Goal: Transaction & Acquisition: Purchase product/service

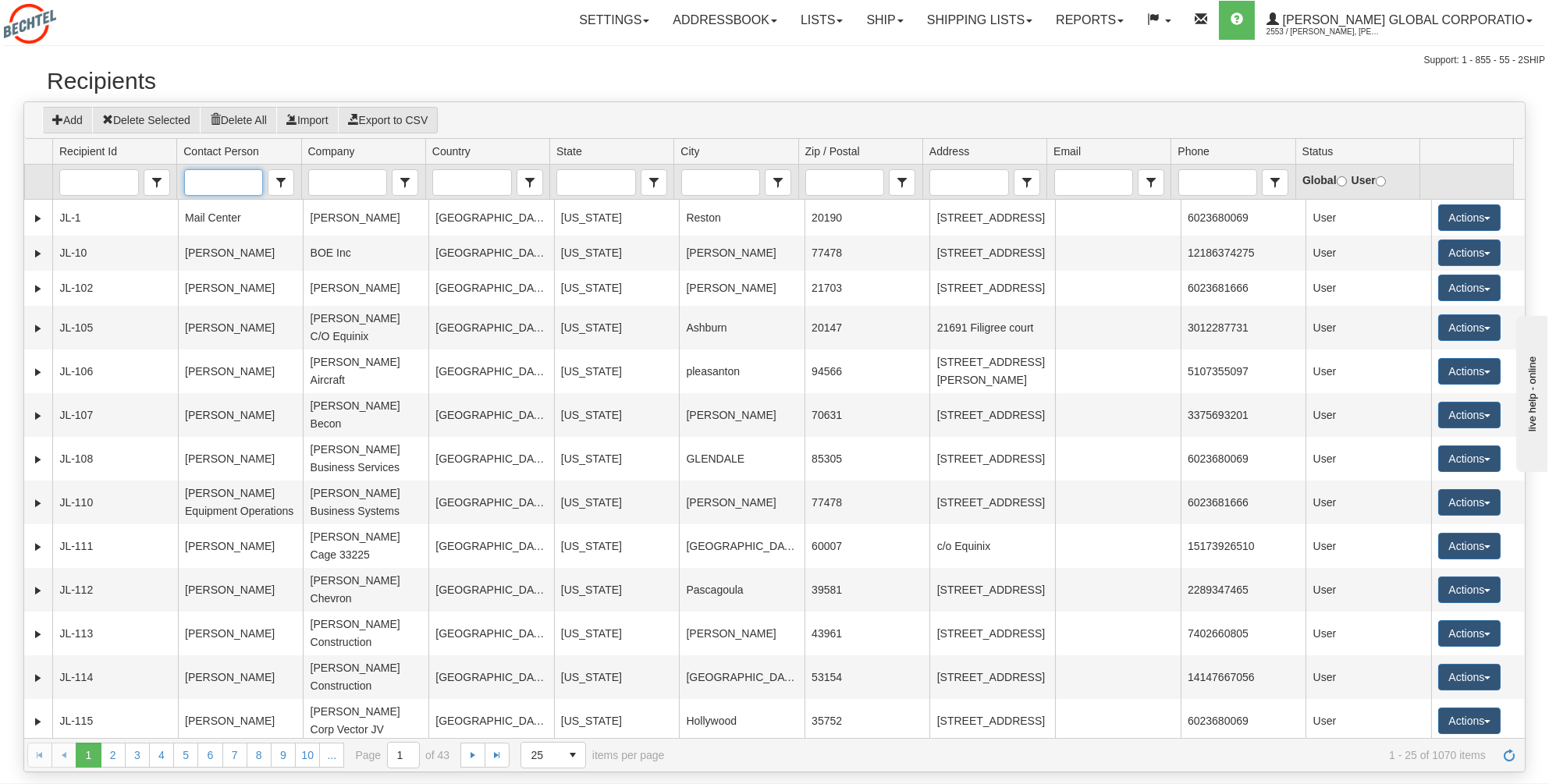
click at [209, 189] on input "Contact Person" at bounding box center [223, 183] width 77 height 25
click at [215, 236] on span "Shannon Taylor" at bounding box center [235, 227] width 90 height 15
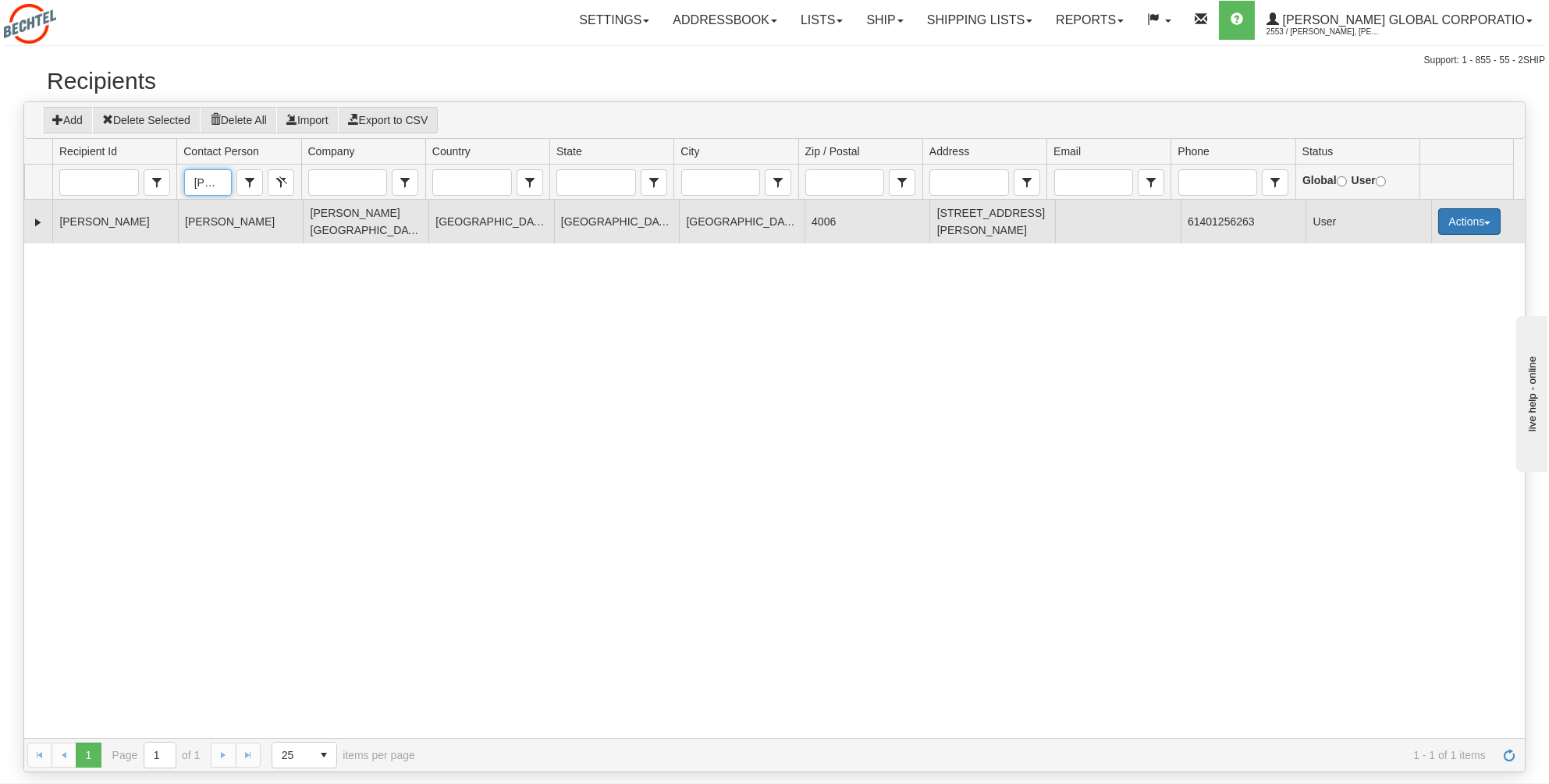
type input "Shannon Taylor"
click at [1475, 218] on button "Actions" at bounding box center [1470, 222] width 63 height 27
click at [1407, 333] on link "Ship" at bounding box center [1437, 332] width 125 height 21
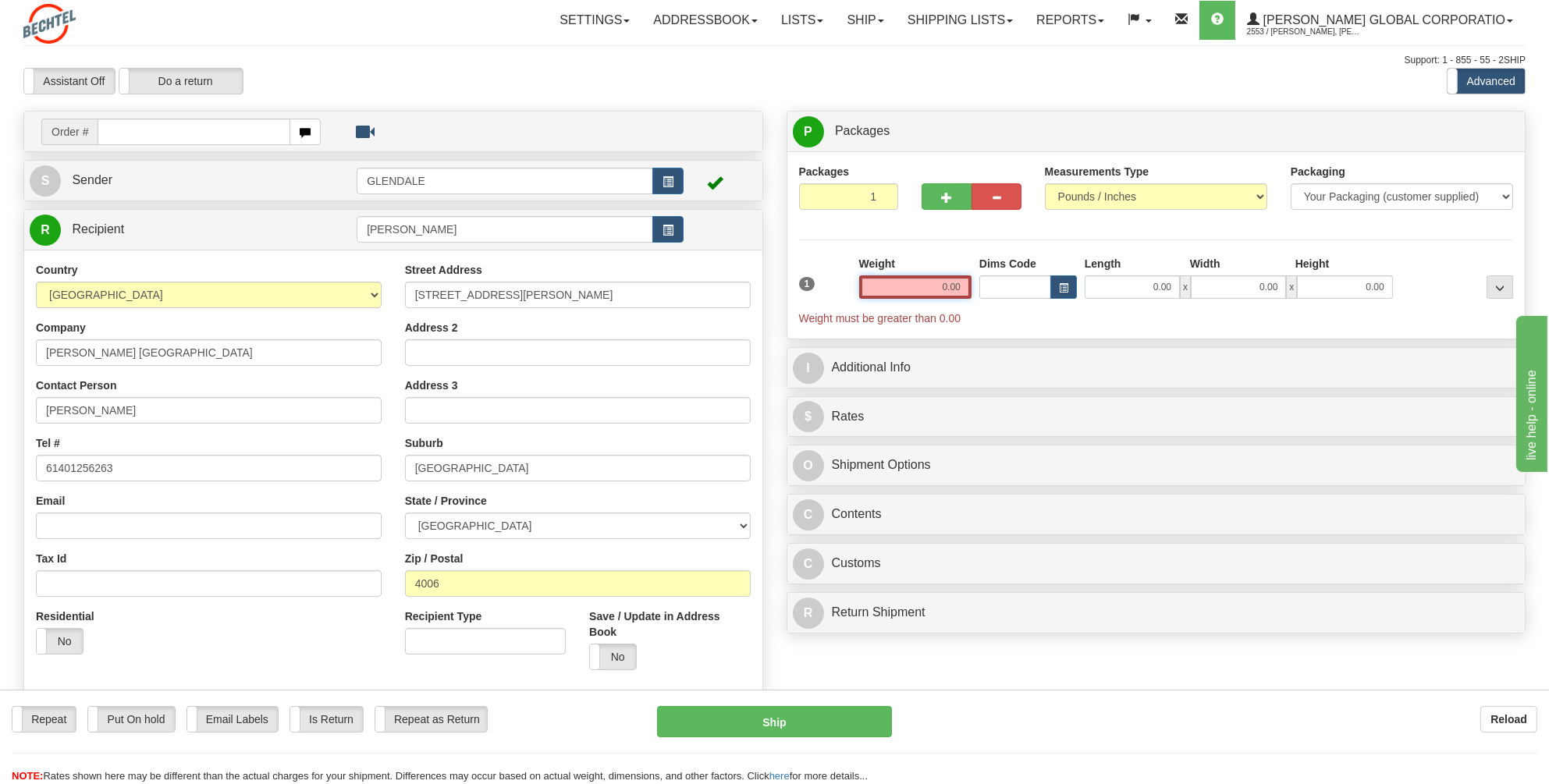
drag, startPoint x: 962, startPoint y: 285, endPoint x: 933, endPoint y: 285, distance: 29.0
click at [933, 285] on input "0.00" at bounding box center [915, 287] width 112 height 23
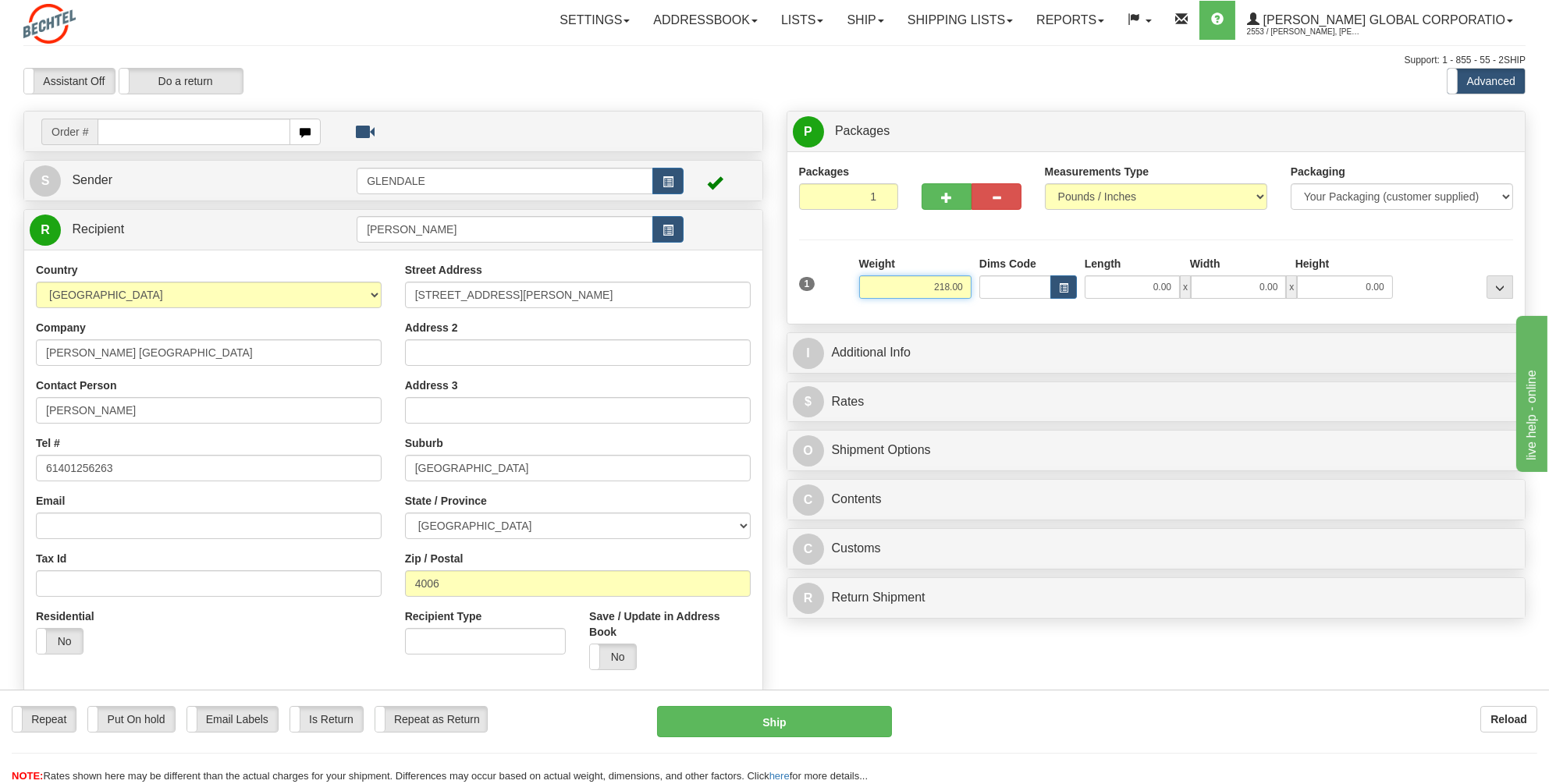
drag, startPoint x: 964, startPoint y: 286, endPoint x: 920, endPoint y: 283, distance: 44.1
click at [920, 283] on input "218.00" at bounding box center [915, 287] width 112 height 23
type input "18.00"
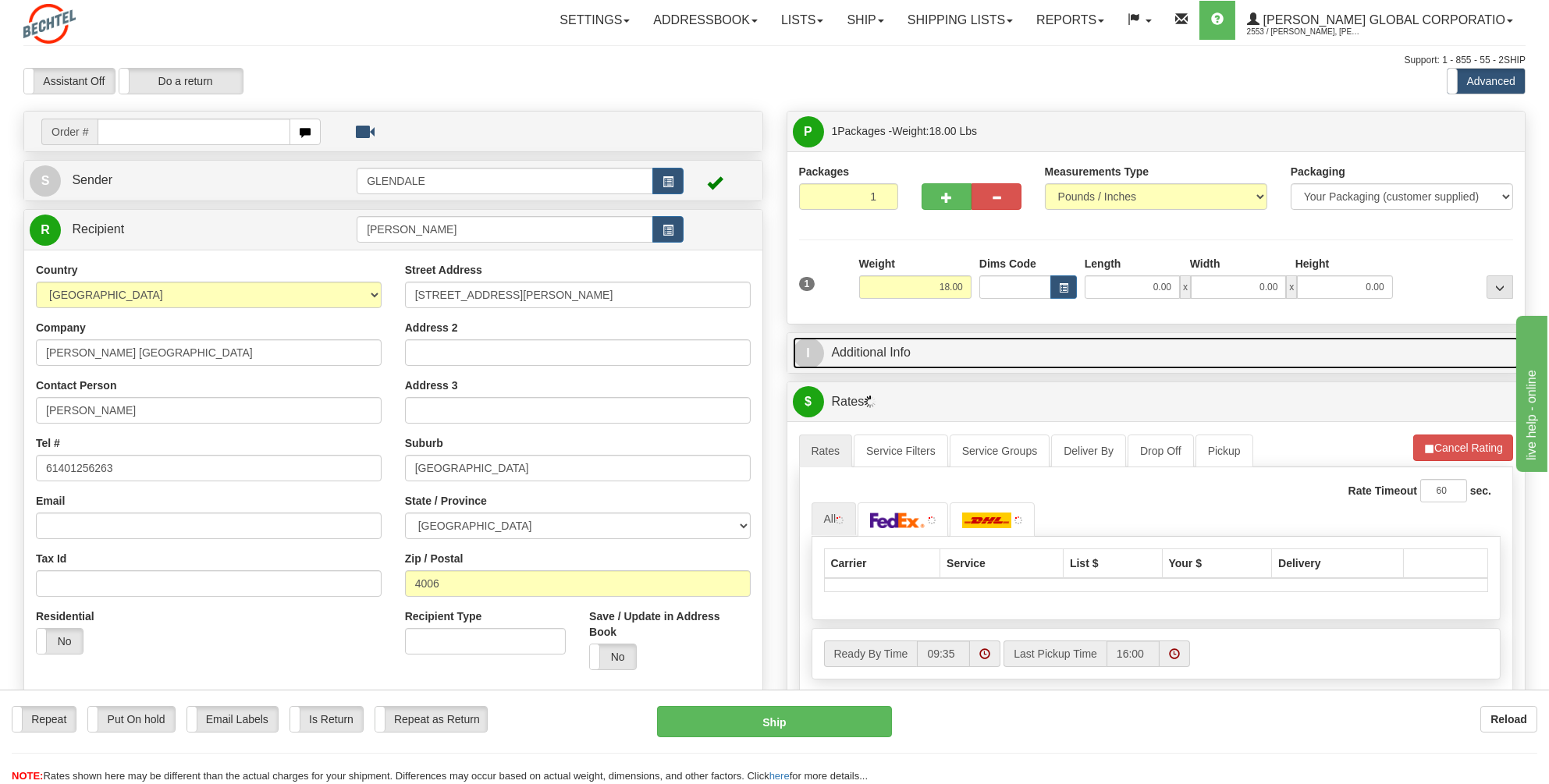
click at [856, 350] on link "I Additional Info" at bounding box center [1157, 353] width 728 height 32
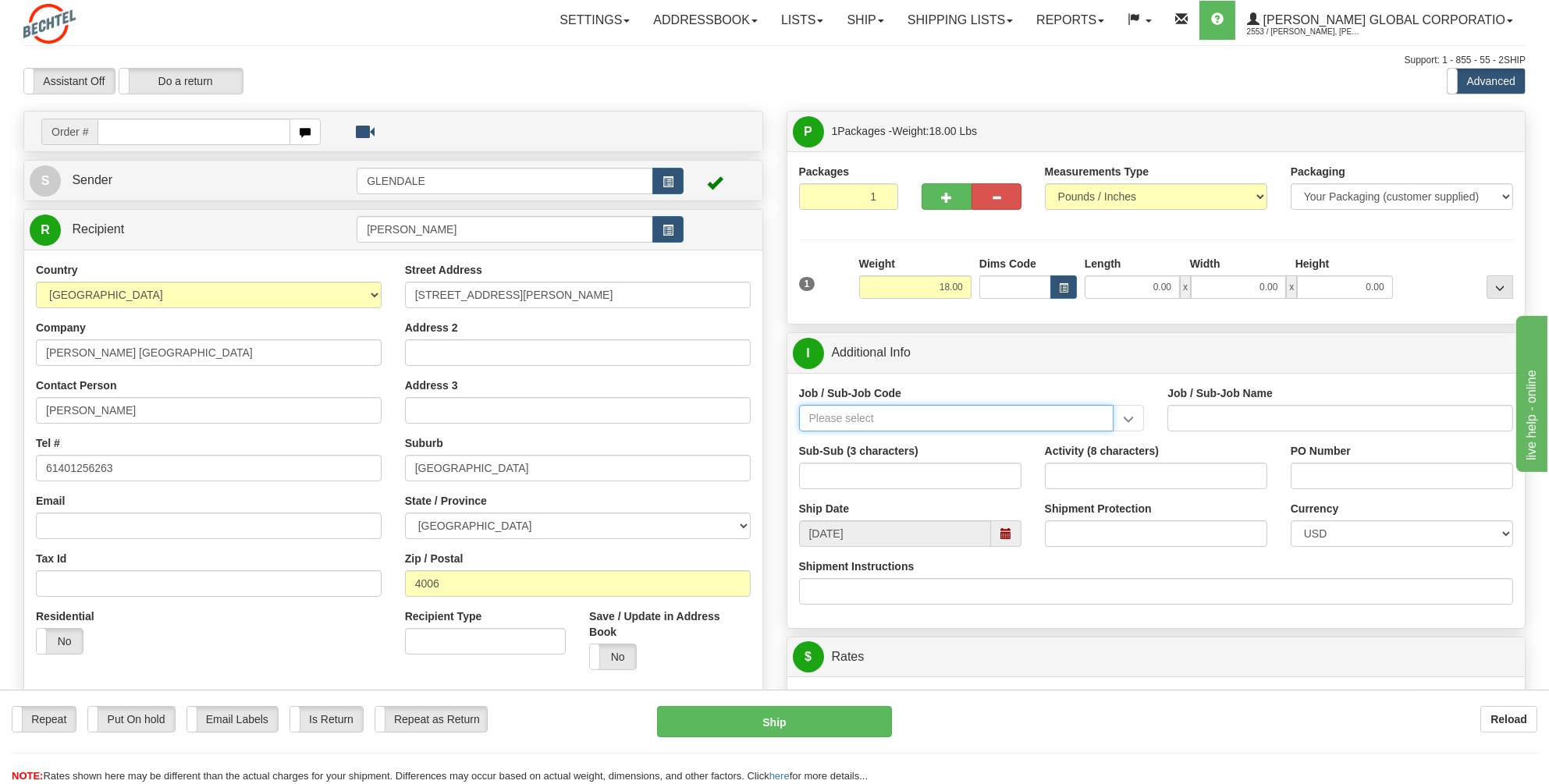
click at [836, 419] on input "Job / Sub-Job Code" at bounding box center [957, 418] width 315 height 27
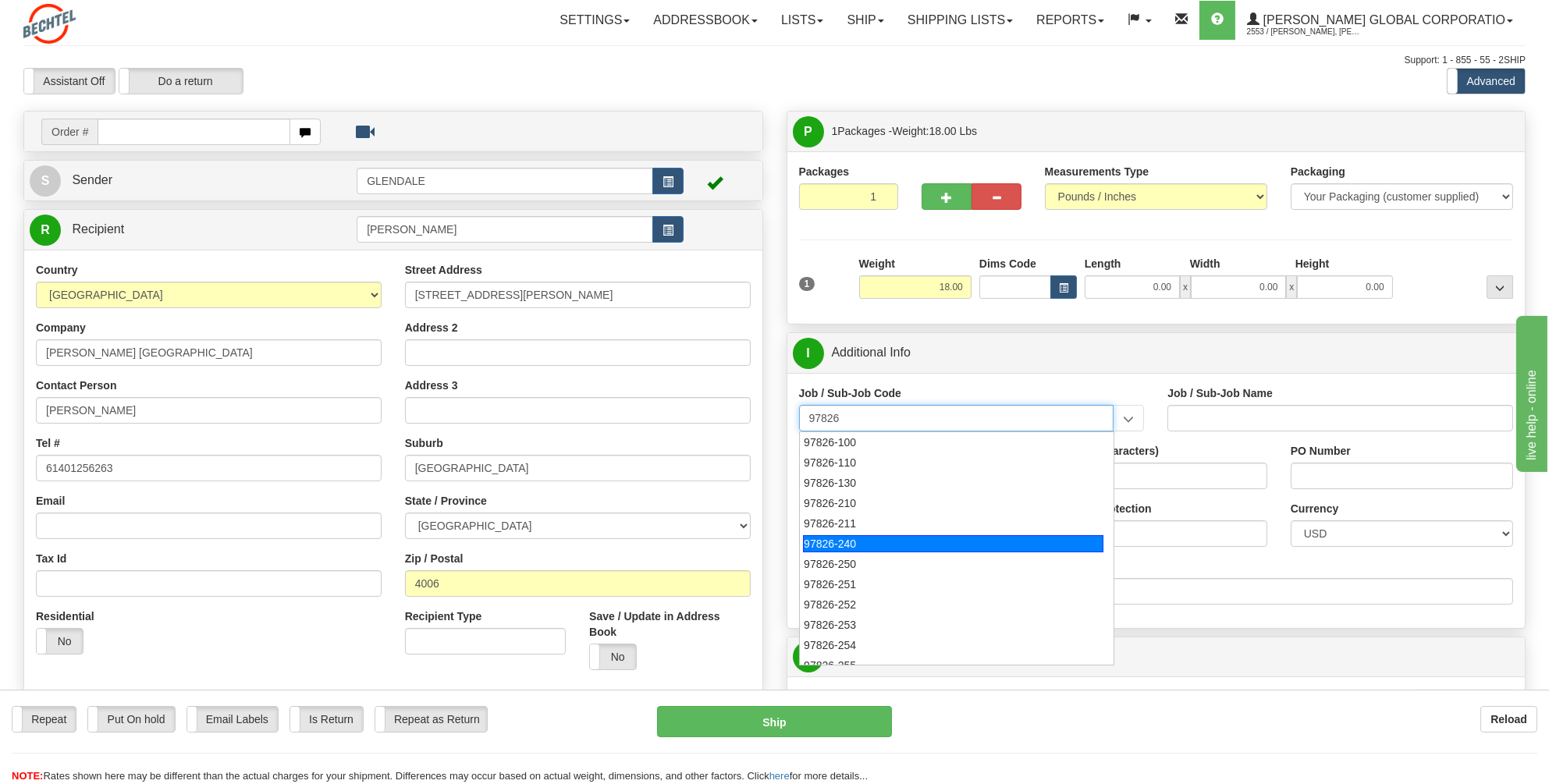
click at [856, 536] on div "97826-240" at bounding box center [953, 544] width 301 height 17
type input "97826-240"
type input "TALENT GROWTH FUND - SEAD PROGRAMS"
type input "97826-240"
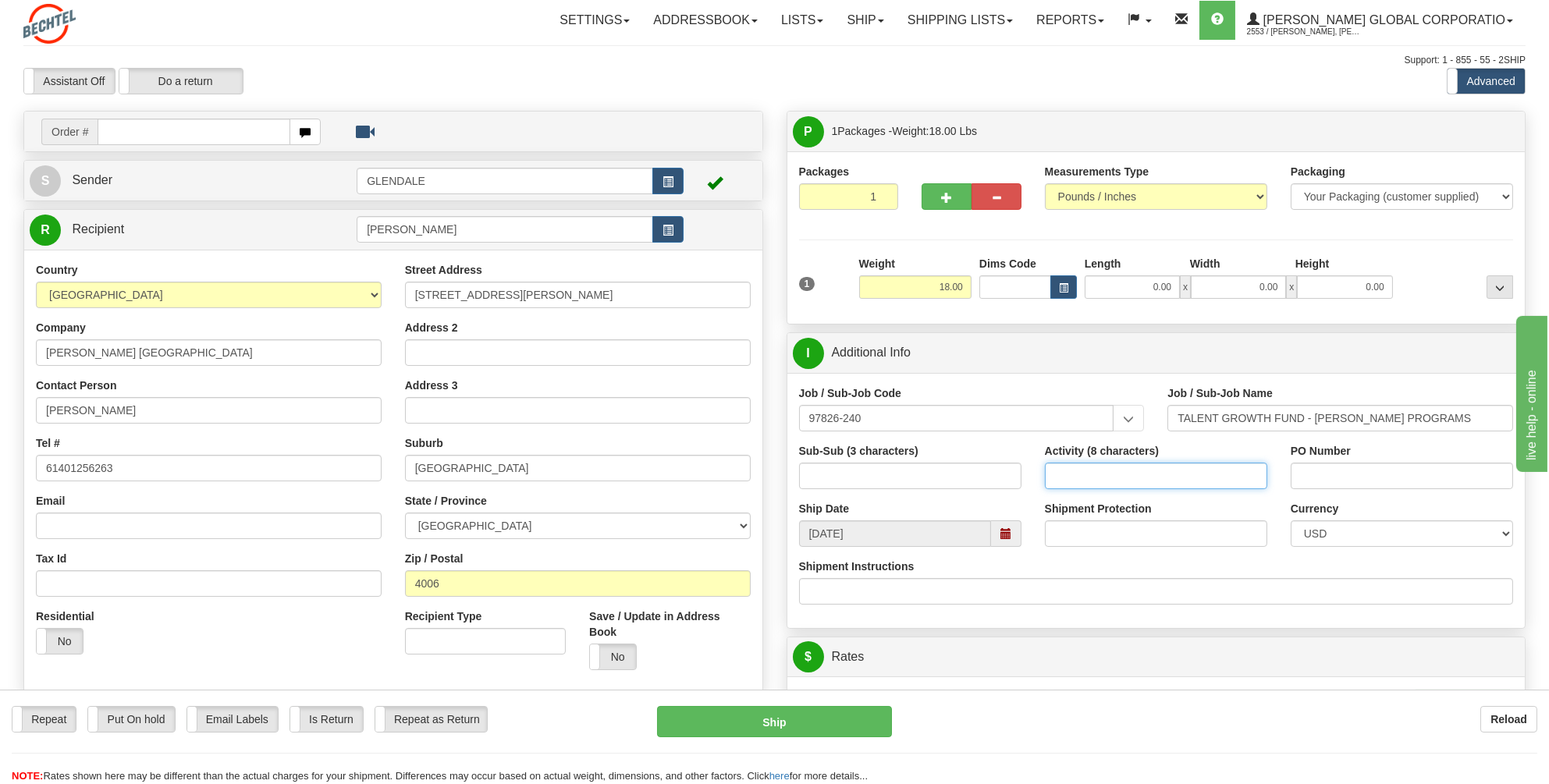
click at [1063, 469] on input "Activity (8 characters)" at bounding box center [1157, 476] width 223 height 27
type input "0000SEAD"
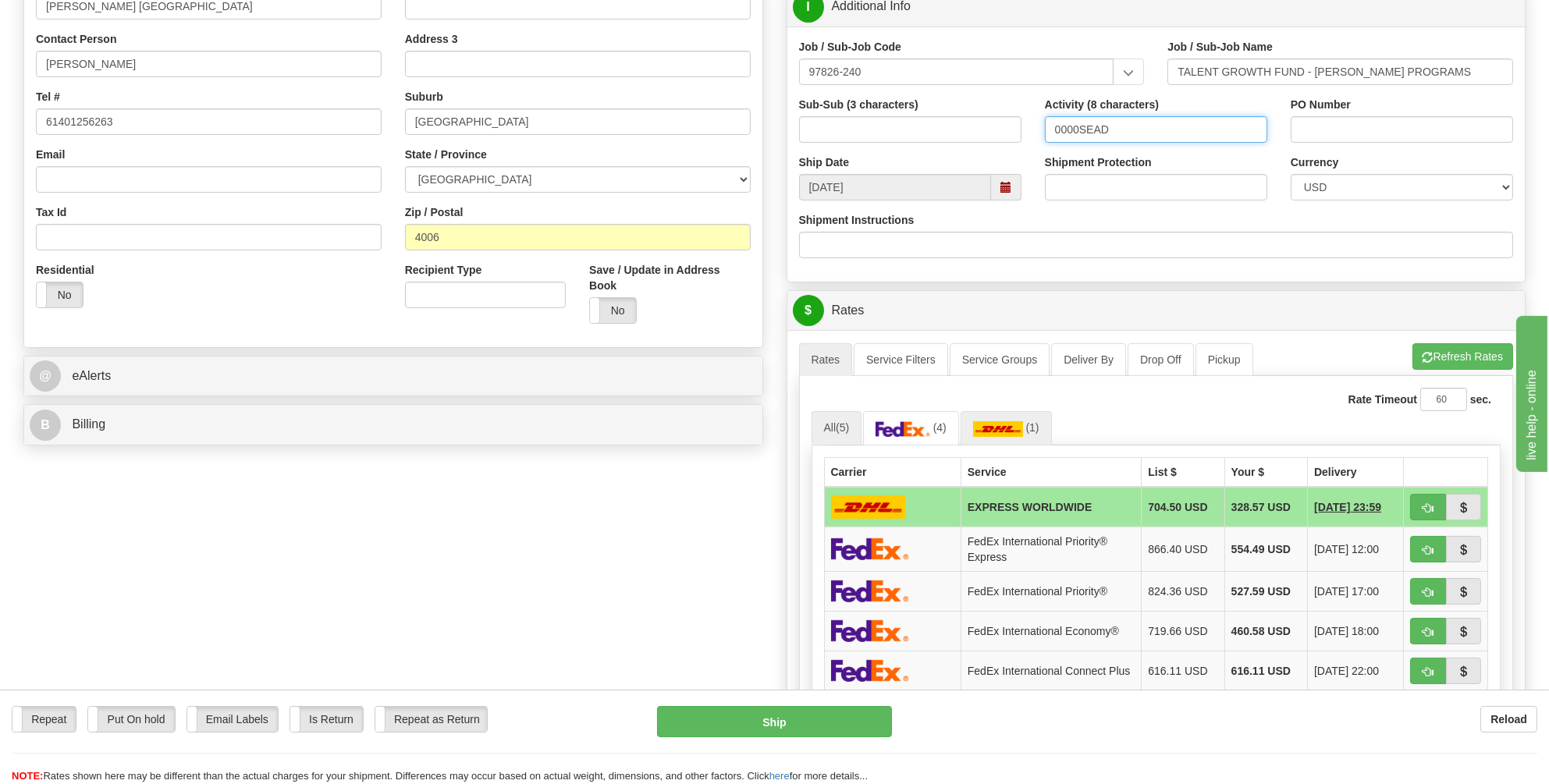
scroll to position [468, 0]
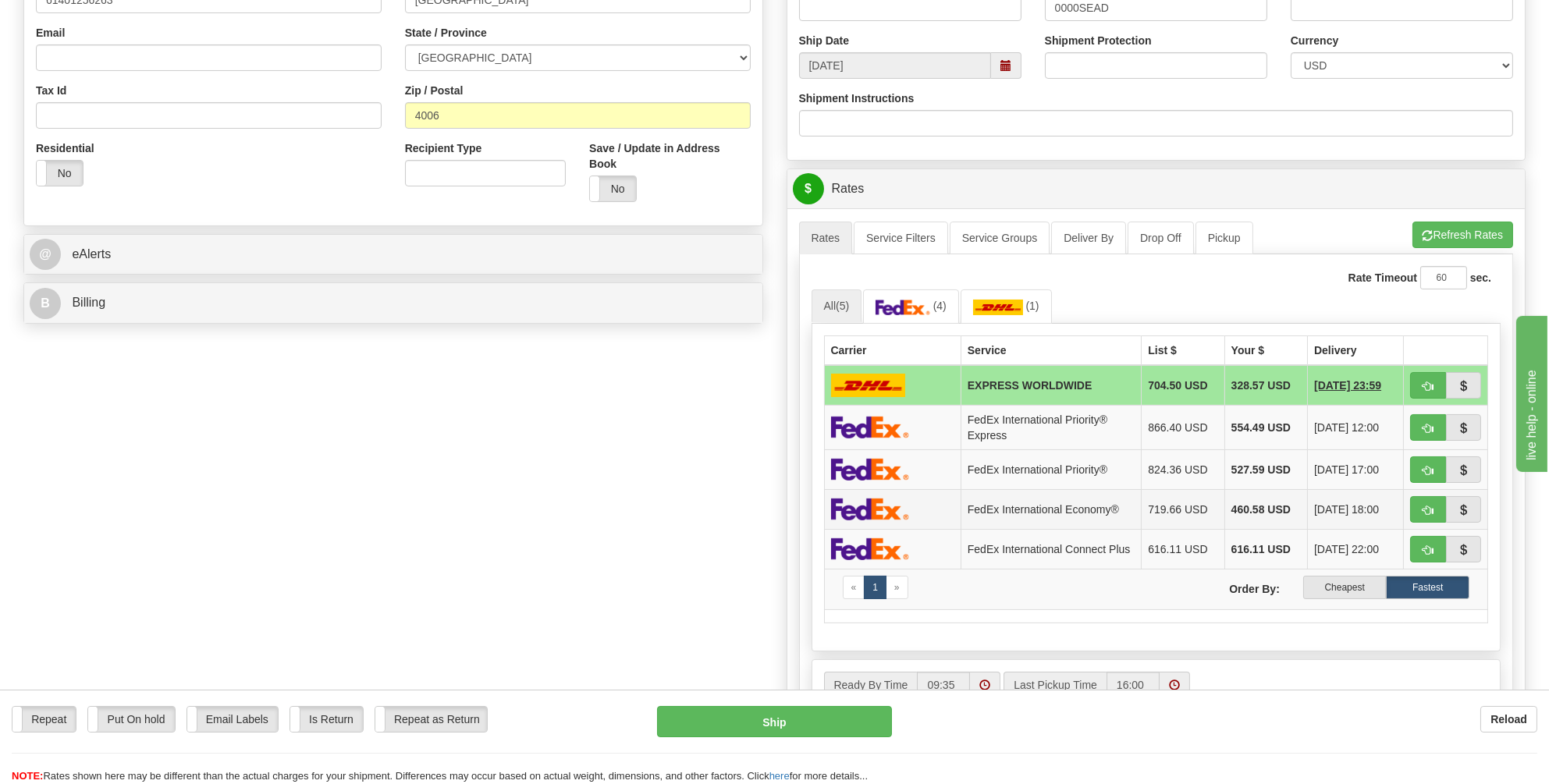
click at [902, 511] on img at bounding box center [870, 509] width 78 height 22
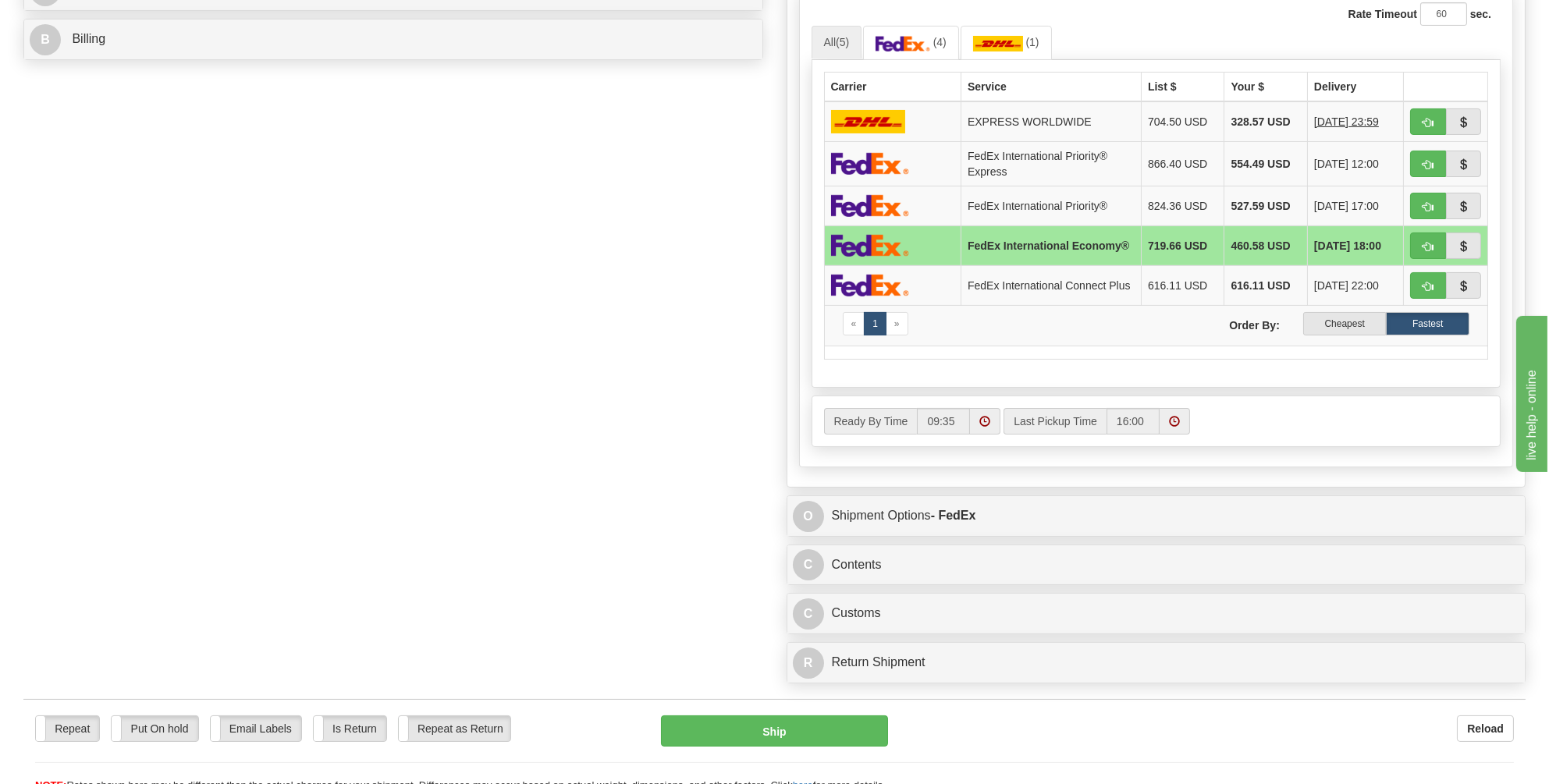
scroll to position [936, 0]
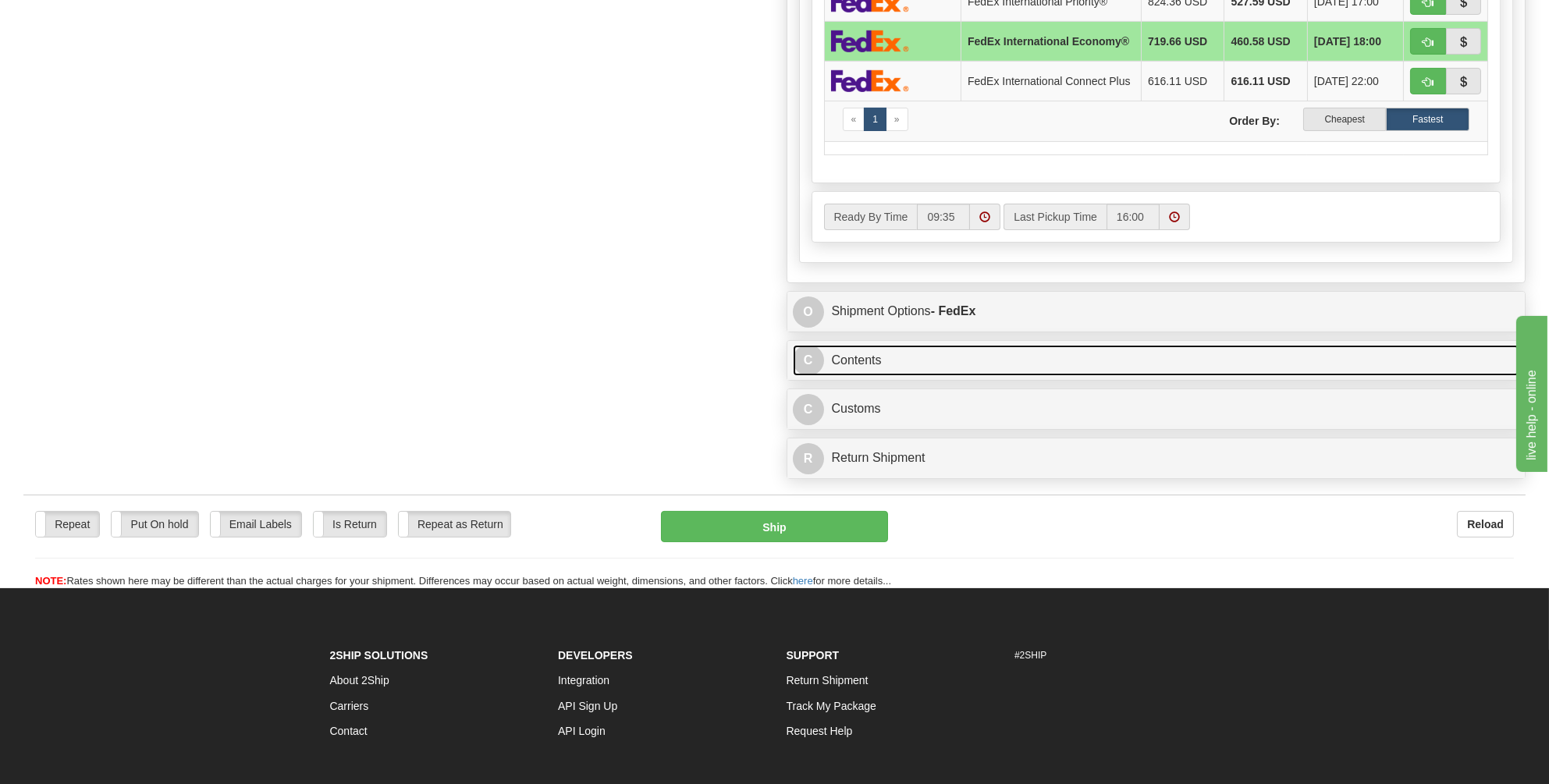
click at [862, 359] on link "C Contents" at bounding box center [1157, 361] width 728 height 32
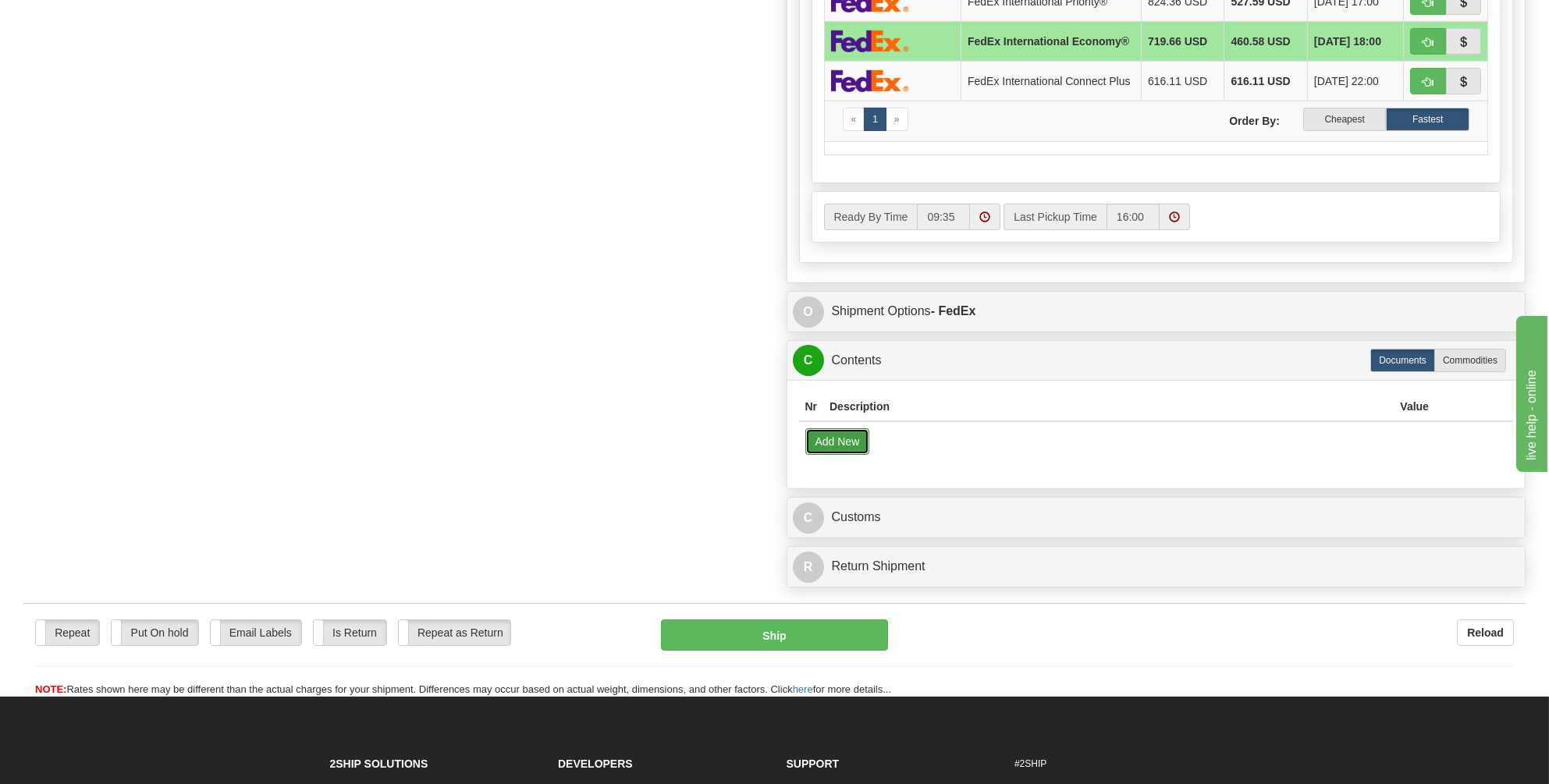
click at [838, 441] on button "Add New" at bounding box center [838, 441] width 65 height 27
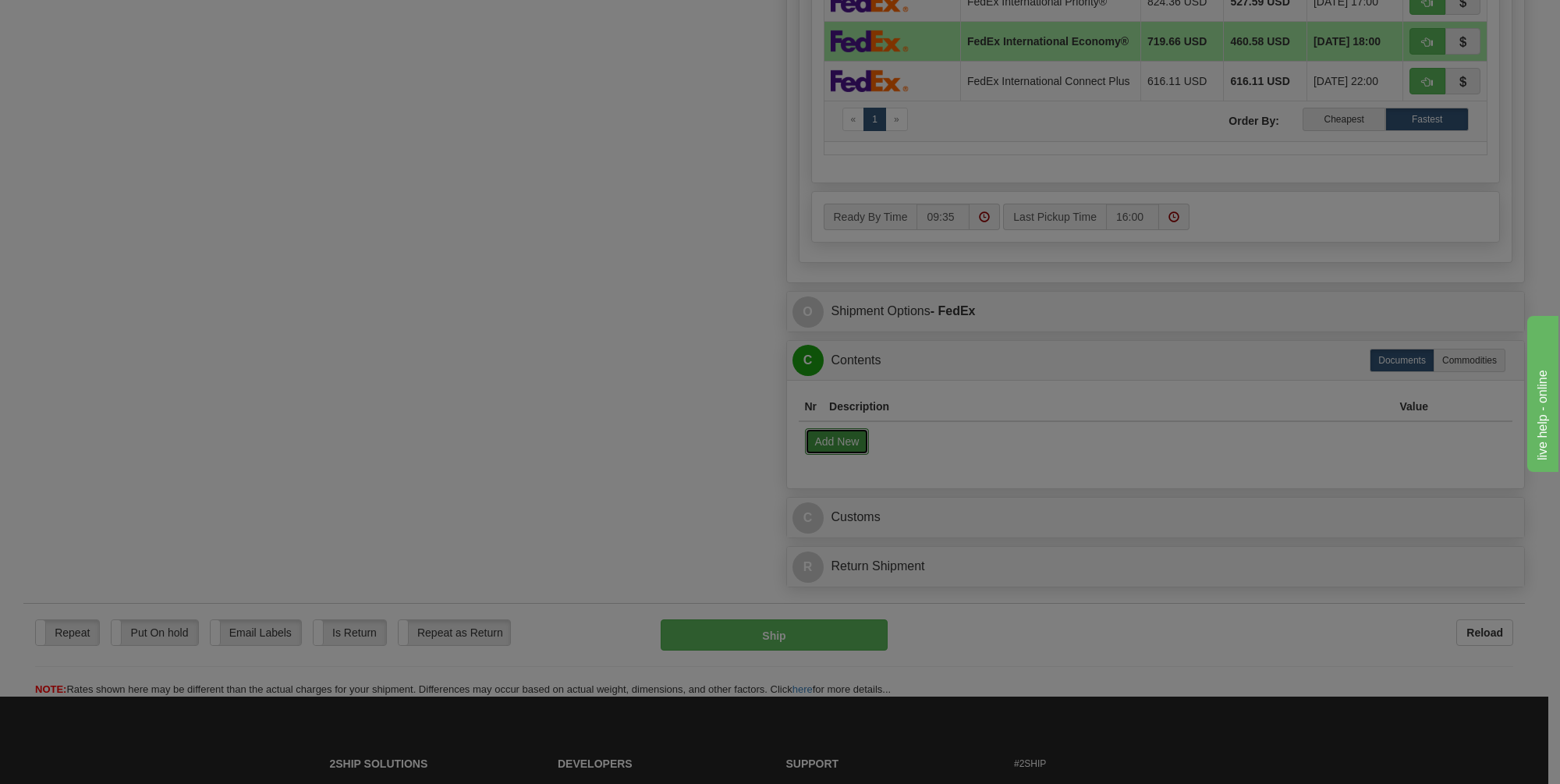
select select "US"
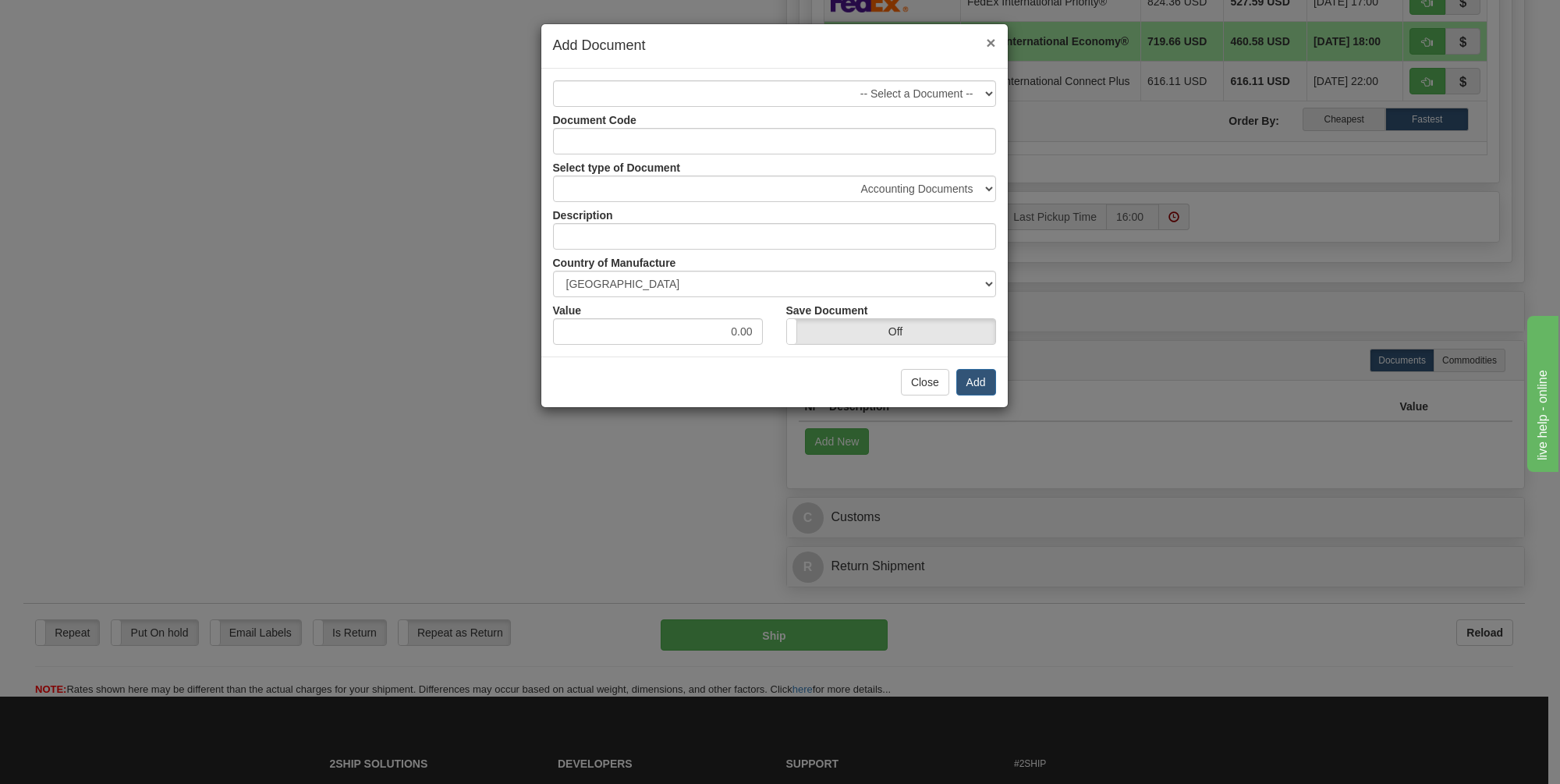
click at [991, 41] on span "×" at bounding box center [990, 42] width 9 height 18
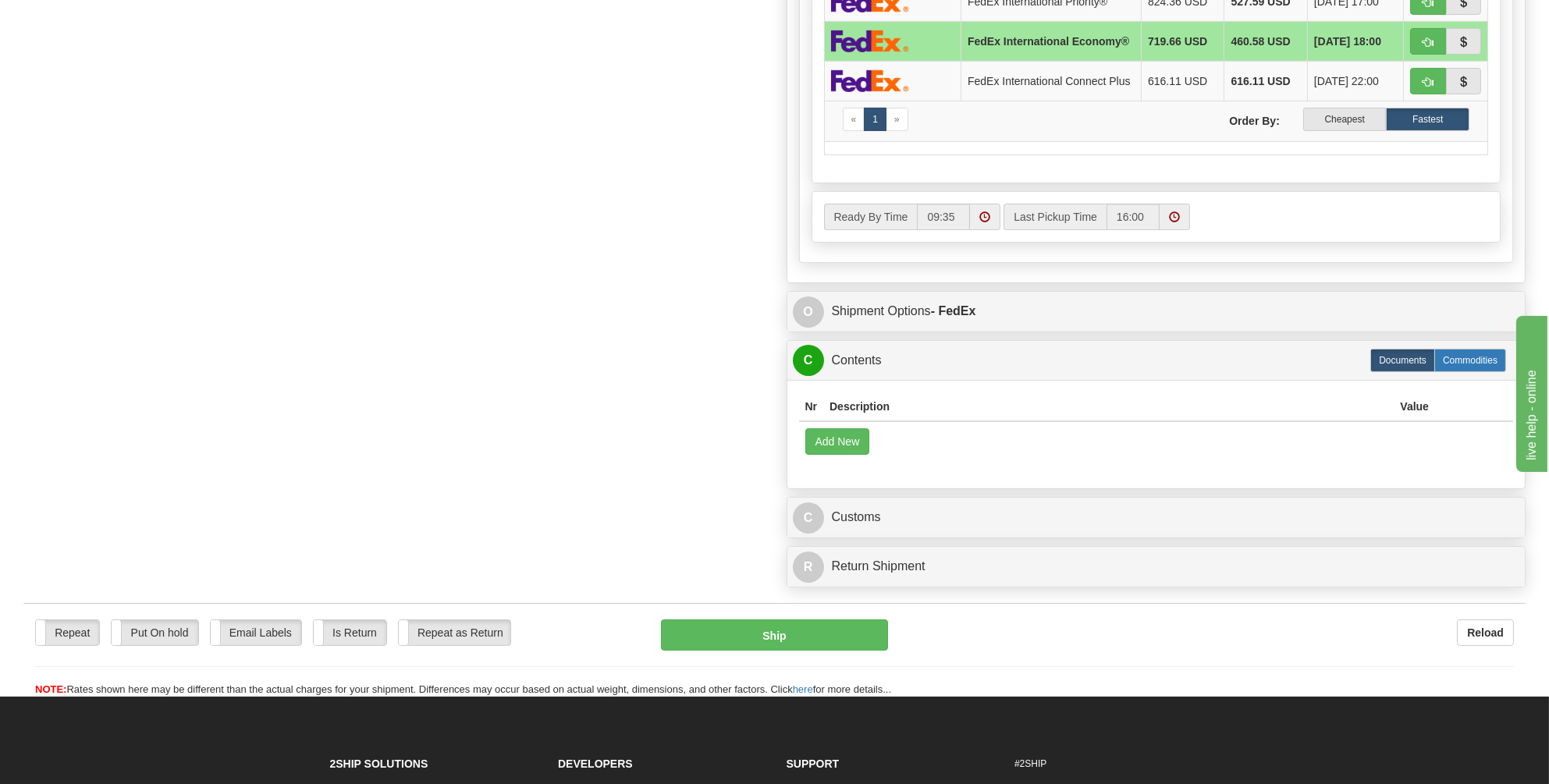
click at [1457, 368] on label "Commodities" at bounding box center [1471, 361] width 72 height 23
radio input "true"
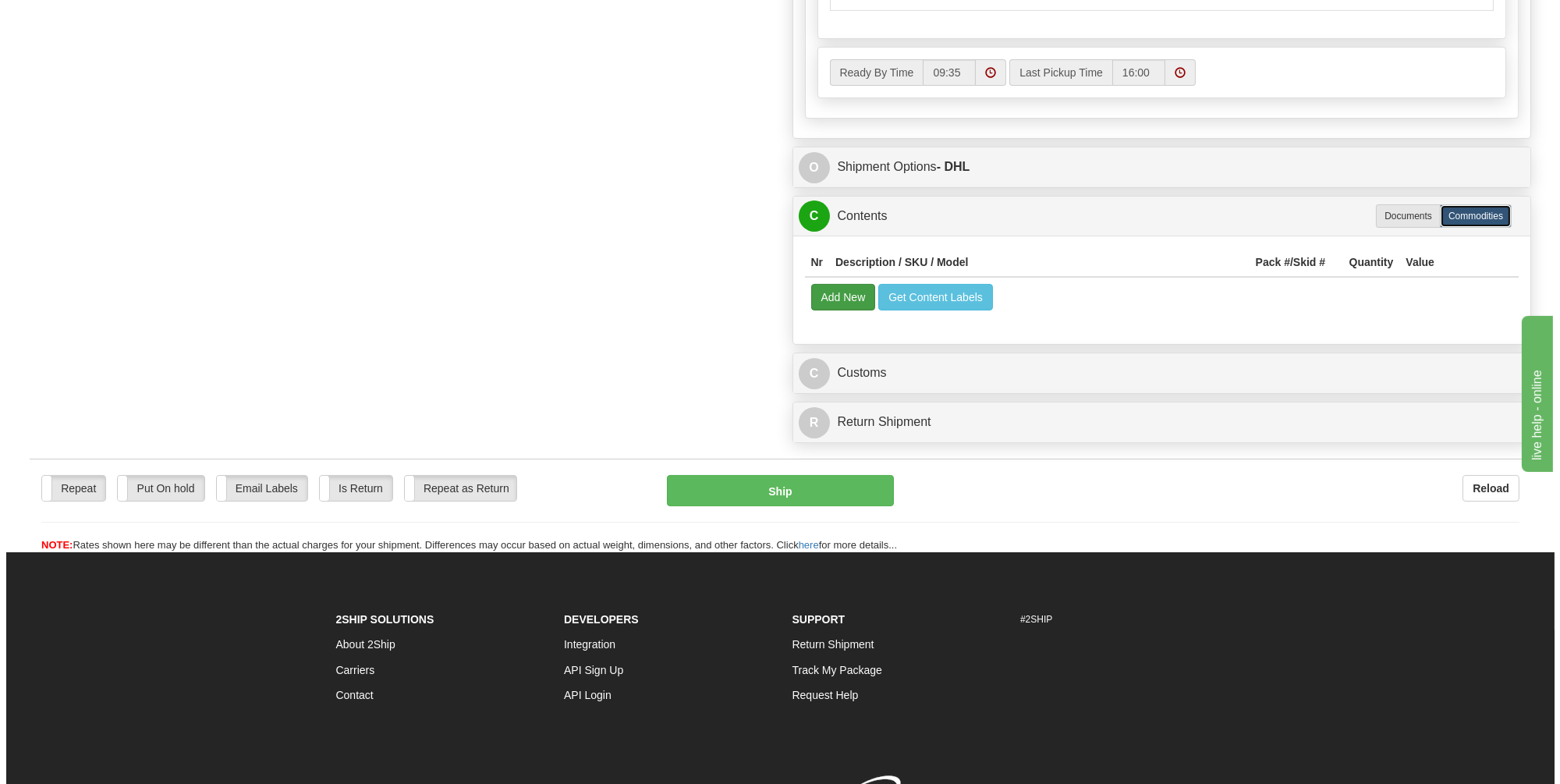
scroll to position [1079, 0]
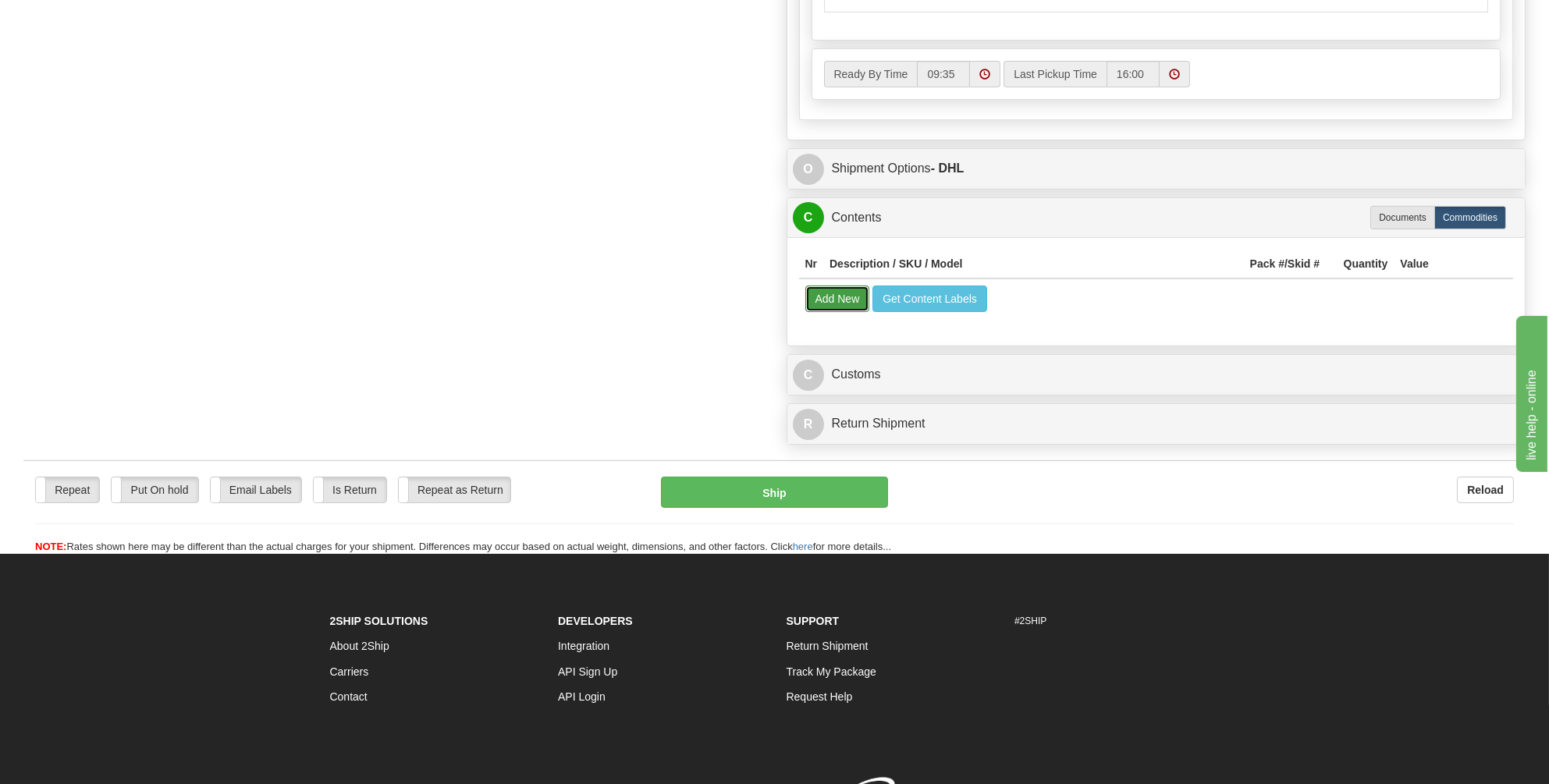
click at [829, 292] on button "Add New" at bounding box center [838, 299] width 65 height 27
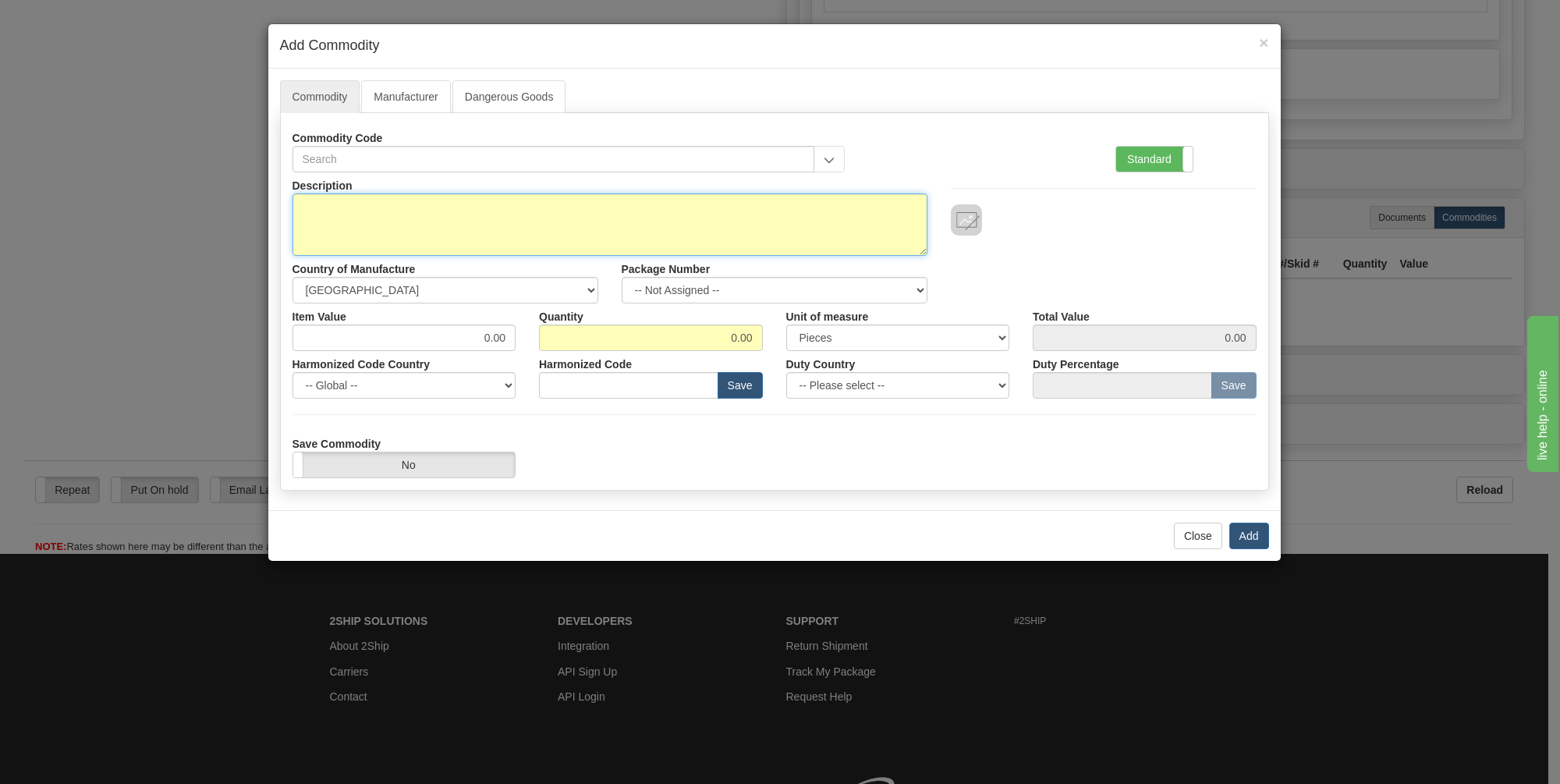
click at [341, 209] on textarea "Description" at bounding box center [610, 225] width 635 height 63
type textarea "Wireless chargers and lanyards"
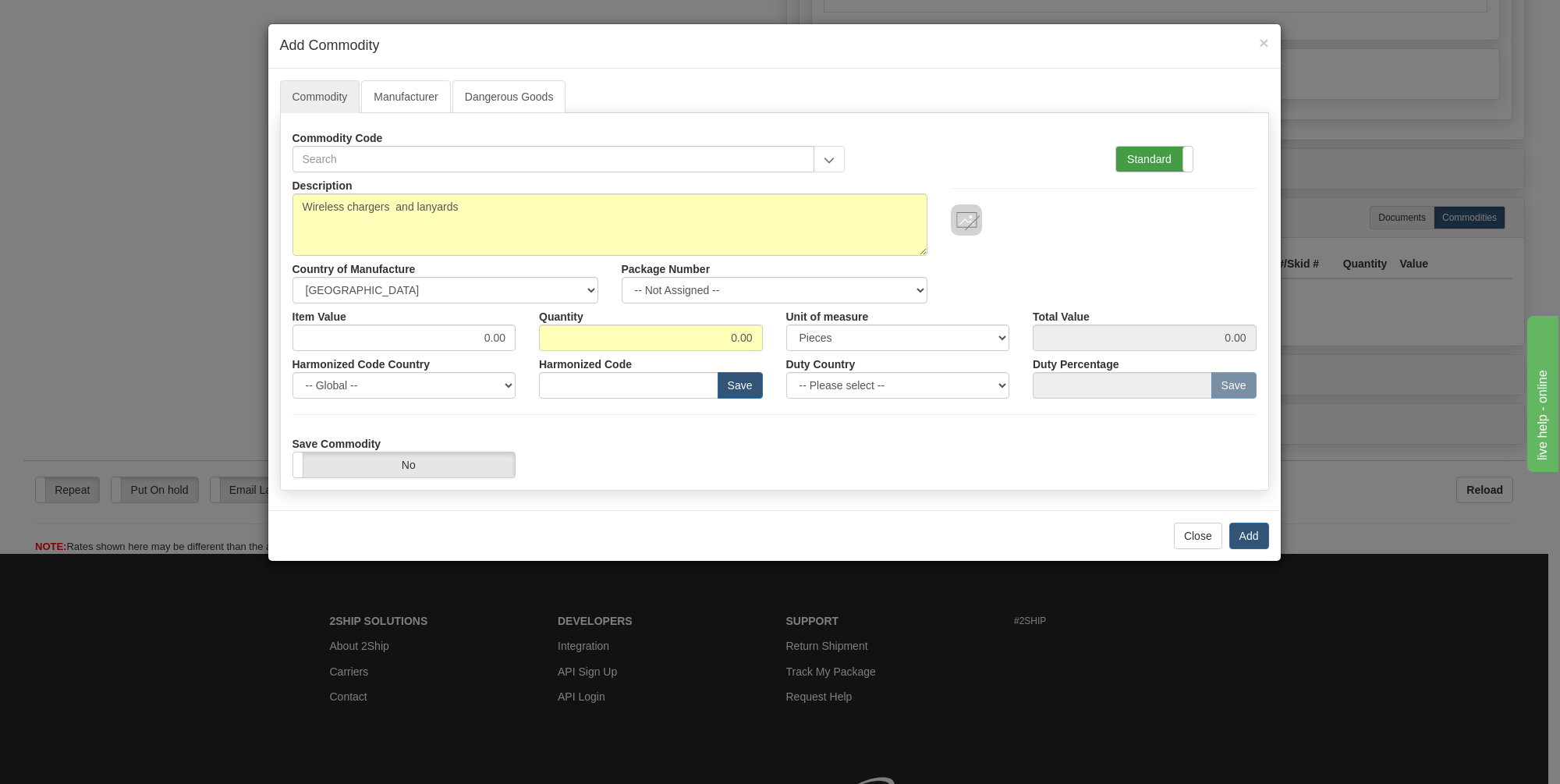
click at [1152, 152] on label "Standard" at bounding box center [1155, 160] width 76 height 25
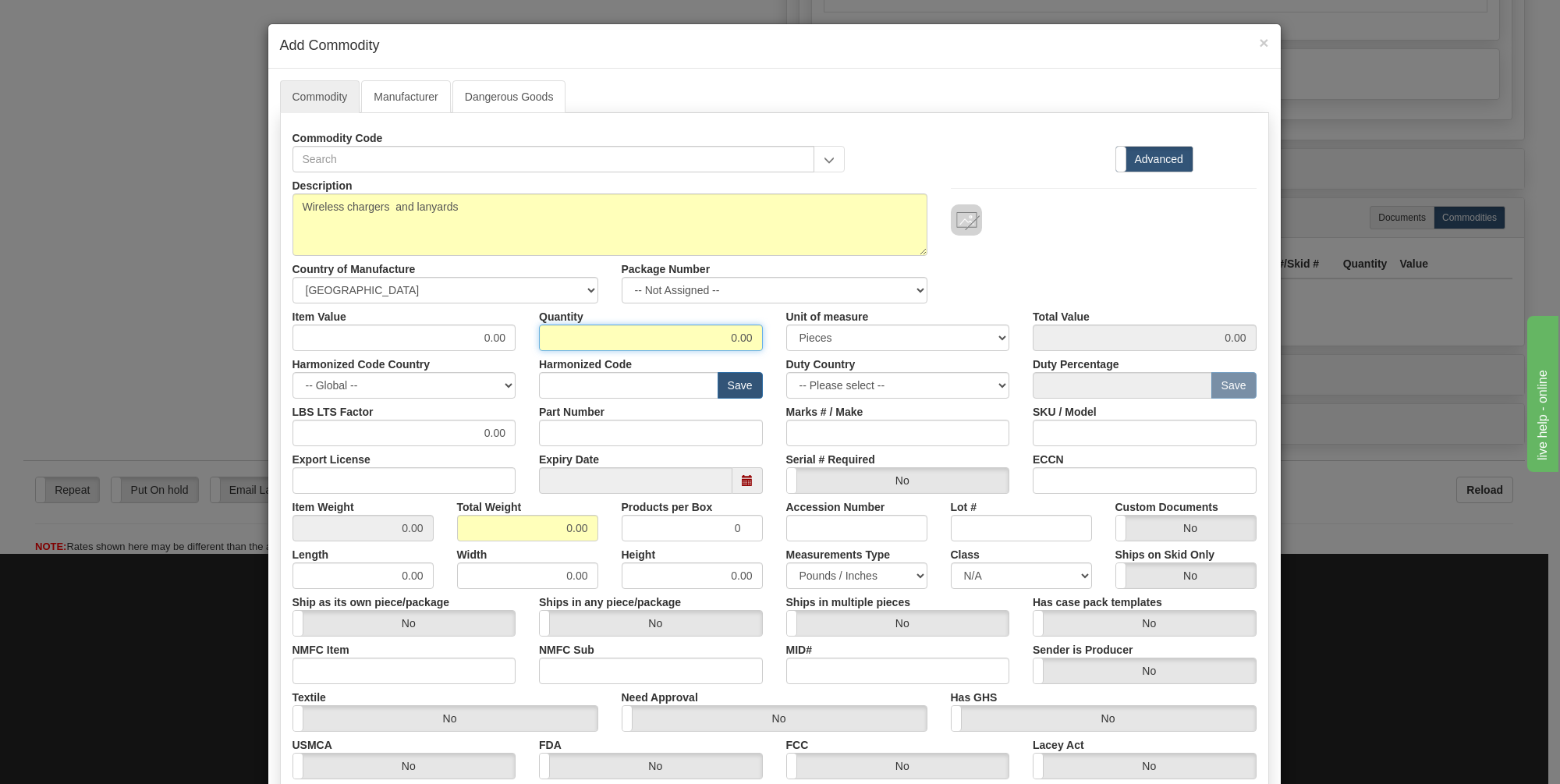
click at [745, 336] on input "0.00" at bounding box center [651, 338] width 224 height 27
drag, startPoint x: 743, startPoint y: 333, endPoint x: 717, endPoint y: 333, distance: 26.0
click at [717, 333] on input "0.00" at bounding box center [651, 338] width 224 height 27
type input "100"
drag, startPoint x: 500, startPoint y: 335, endPoint x: 465, endPoint y: 334, distance: 35.0
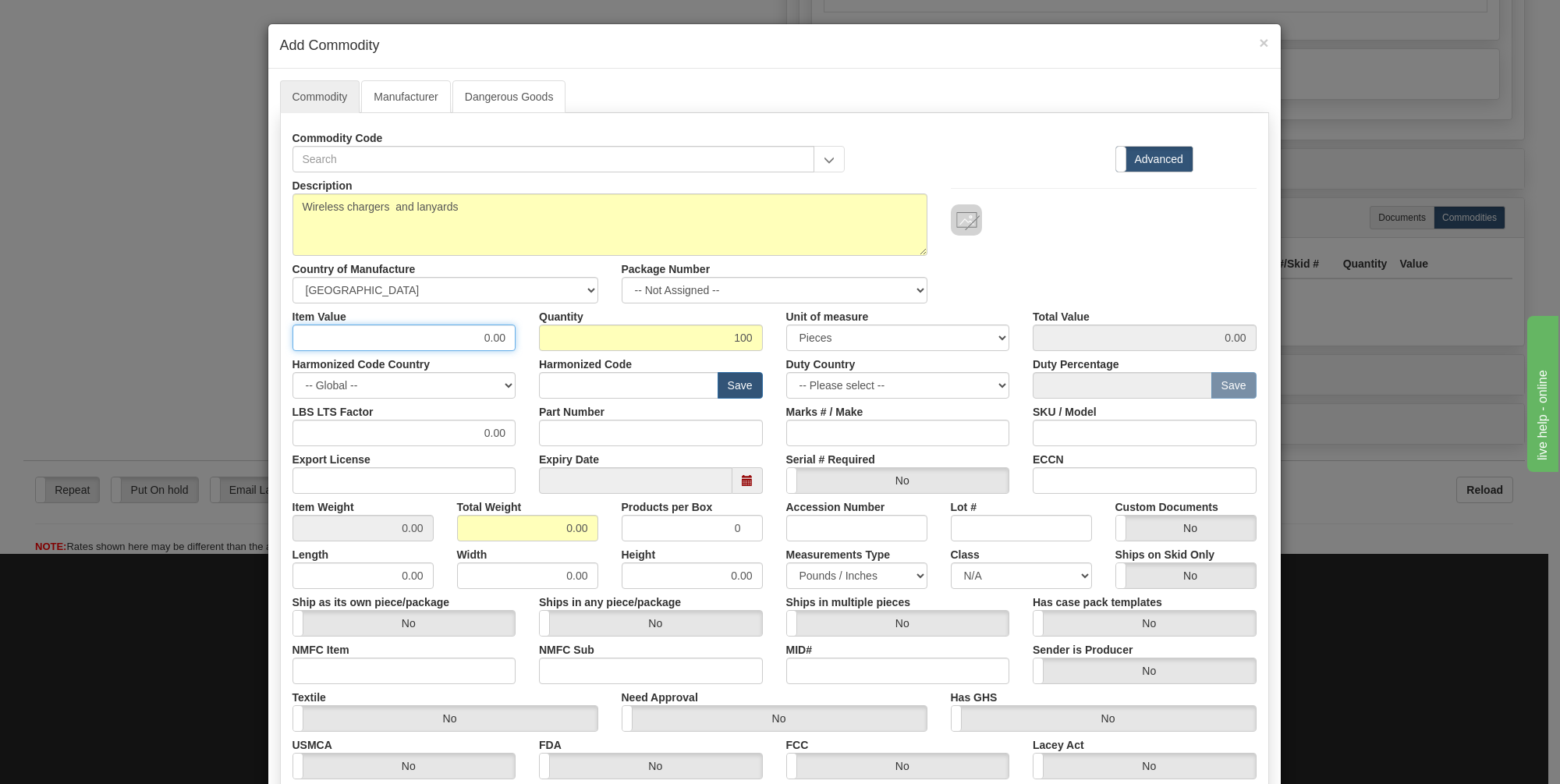
click at [465, 334] on input "0.00" at bounding box center [405, 338] width 224 height 27
type input "8.19"
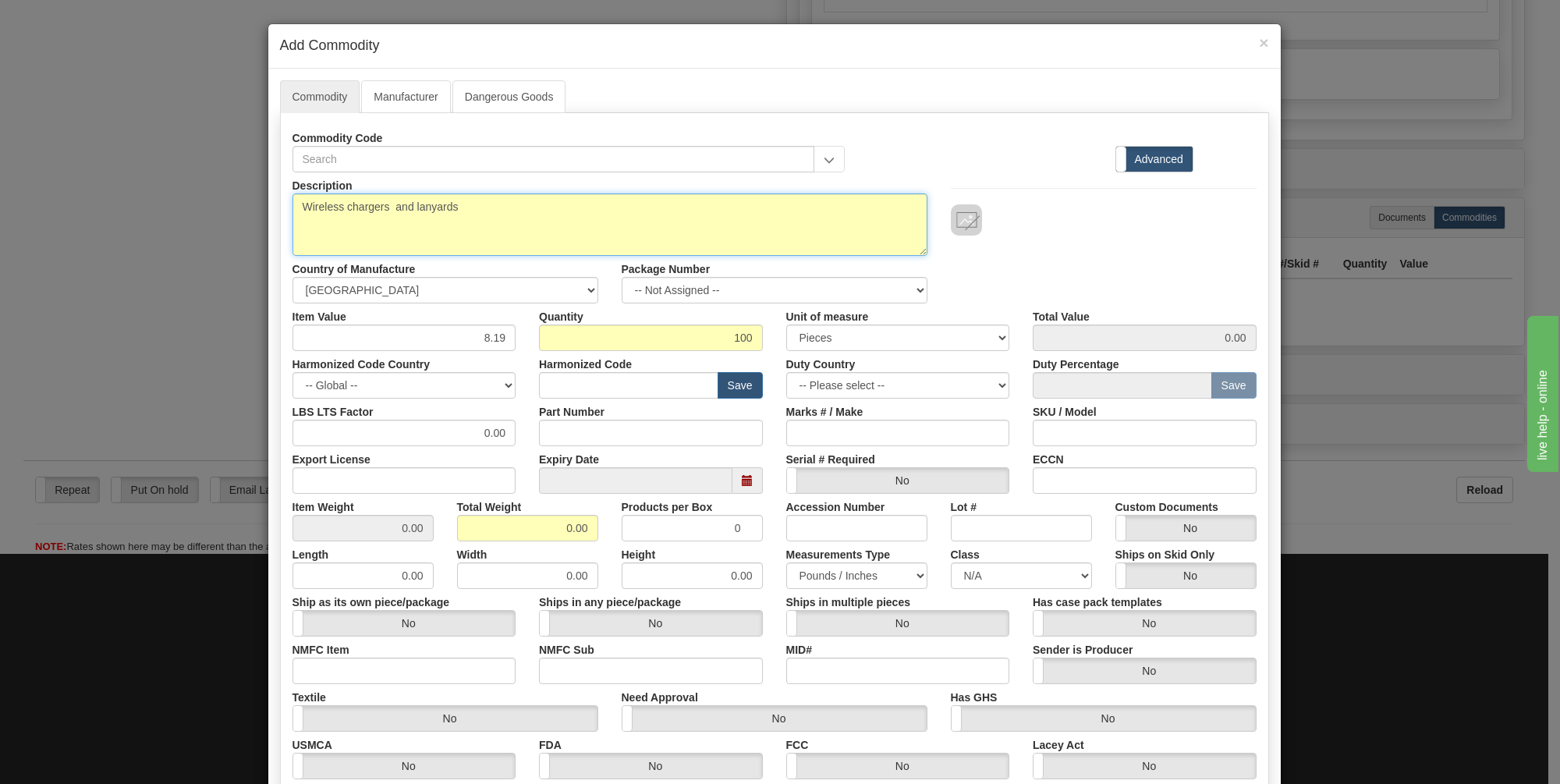
type input "819.00"
drag, startPoint x: 472, startPoint y: 203, endPoint x: 386, endPoint y: 205, distance: 86.0
click at [386, 205] on textarea "Wireless chargers and lanyards" at bounding box center [610, 225] width 635 height 63
type textarea "Wireless chargers"
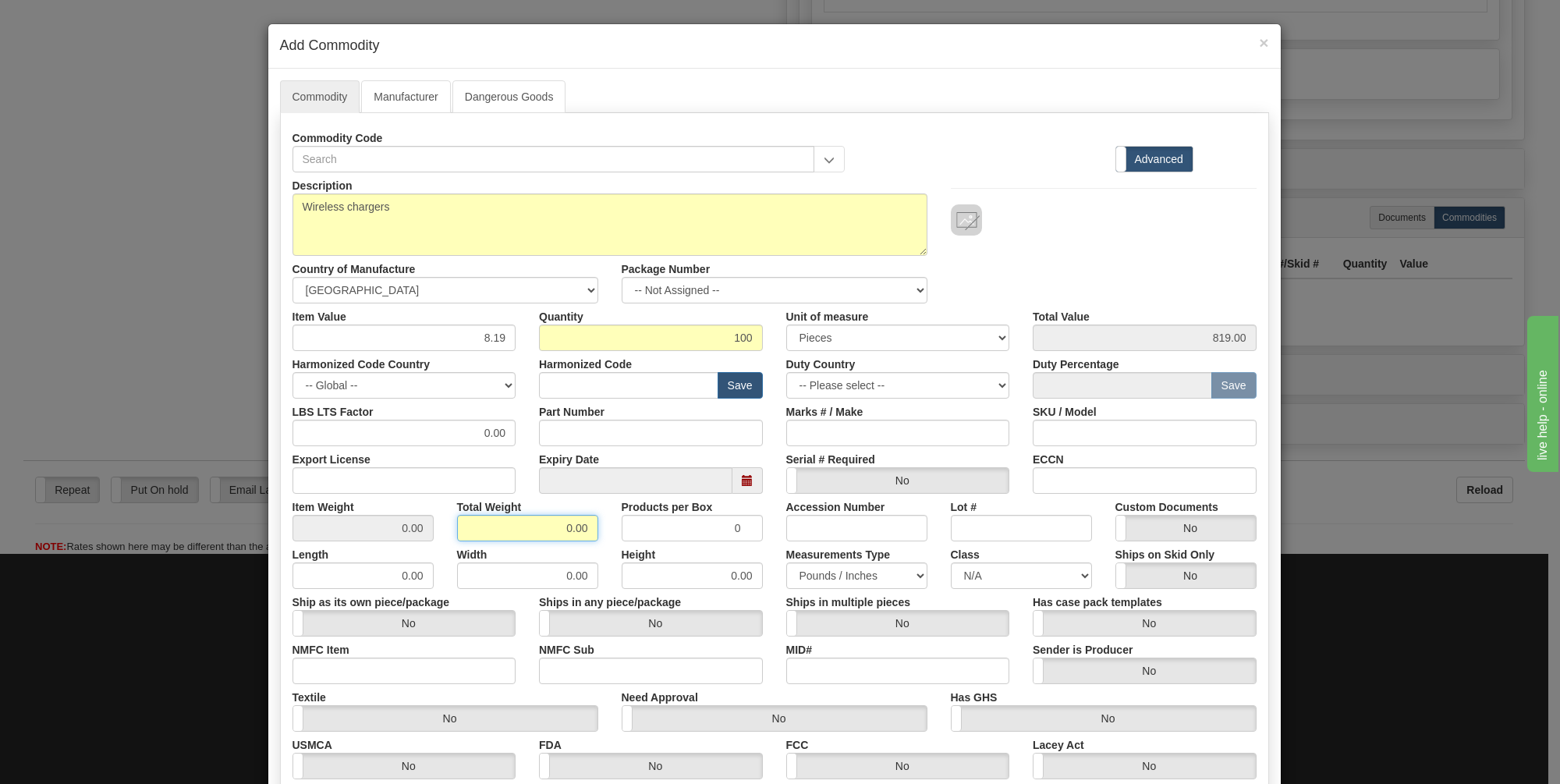
drag, startPoint x: 581, startPoint y: 524, endPoint x: 537, endPoint y: 524, distance: 44.0
click at [537, 524] on input "0.00" at bounding box center [527, 528] width 141 height 27
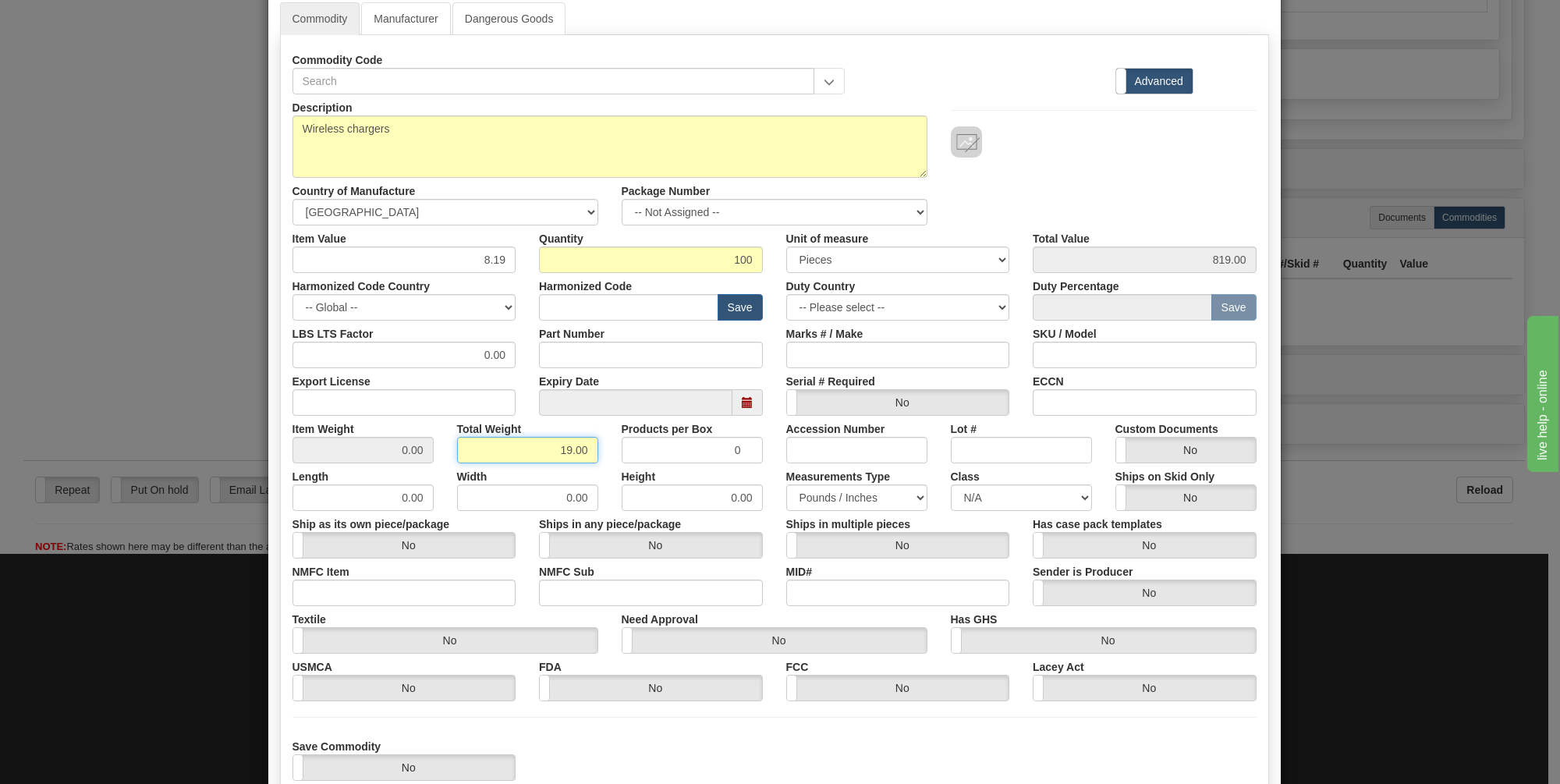
scroll to position [179, 0]
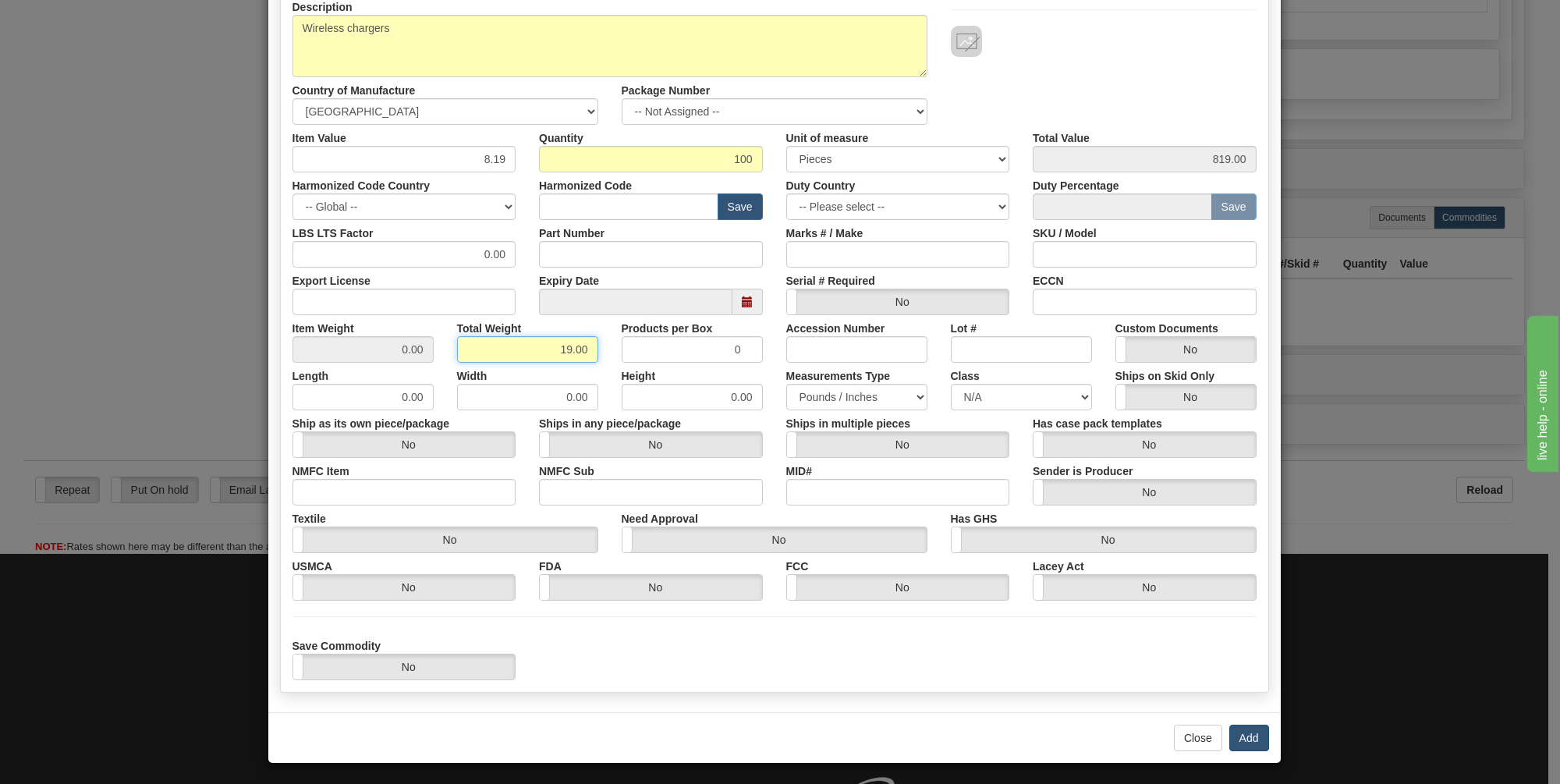
type input "19.00"
type input "0.1900"
click at [1242, 731] on button "Add" at bounding box center [1250, 738] width 39 height 27
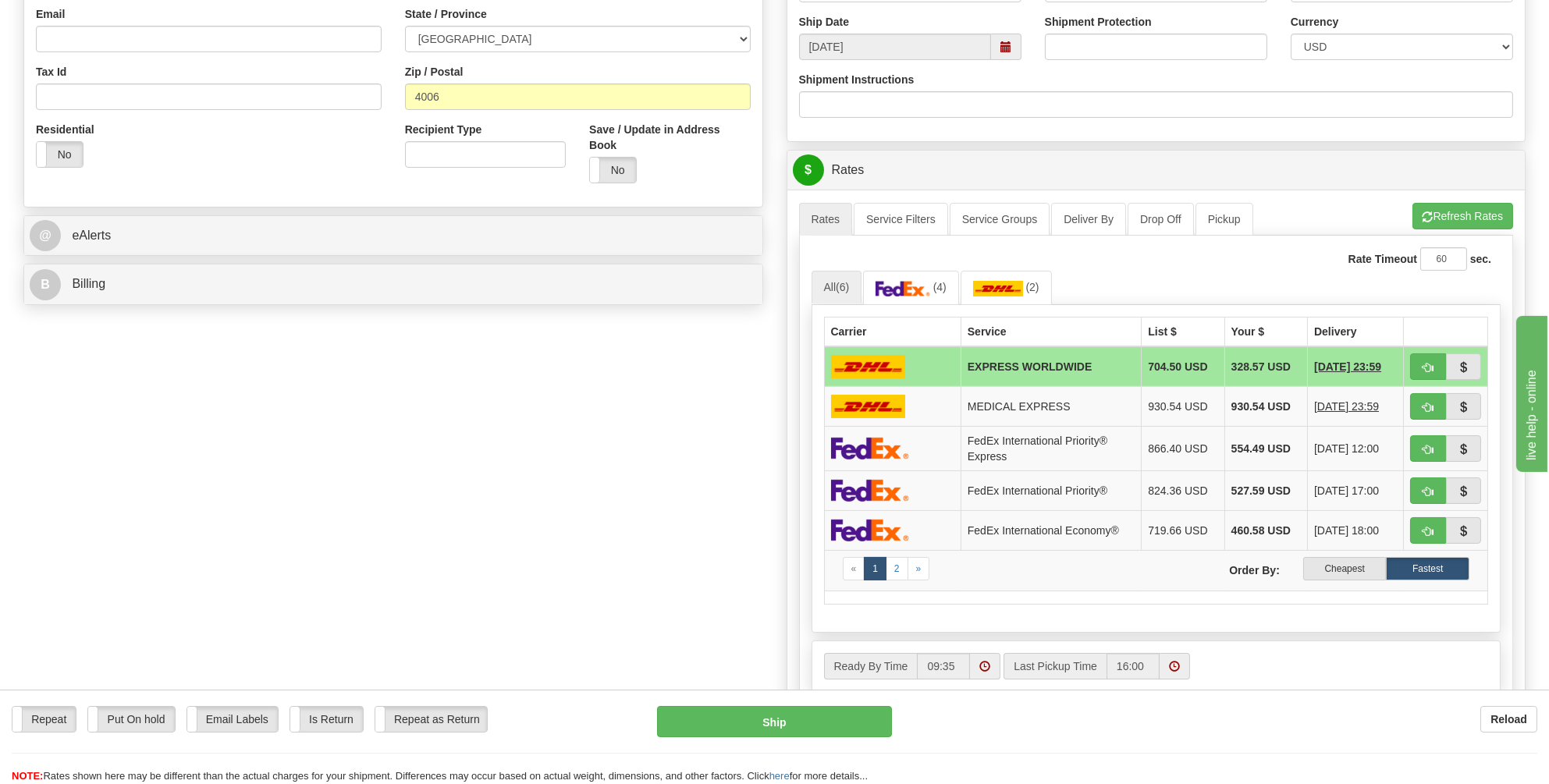
scroll to position [689, 0]
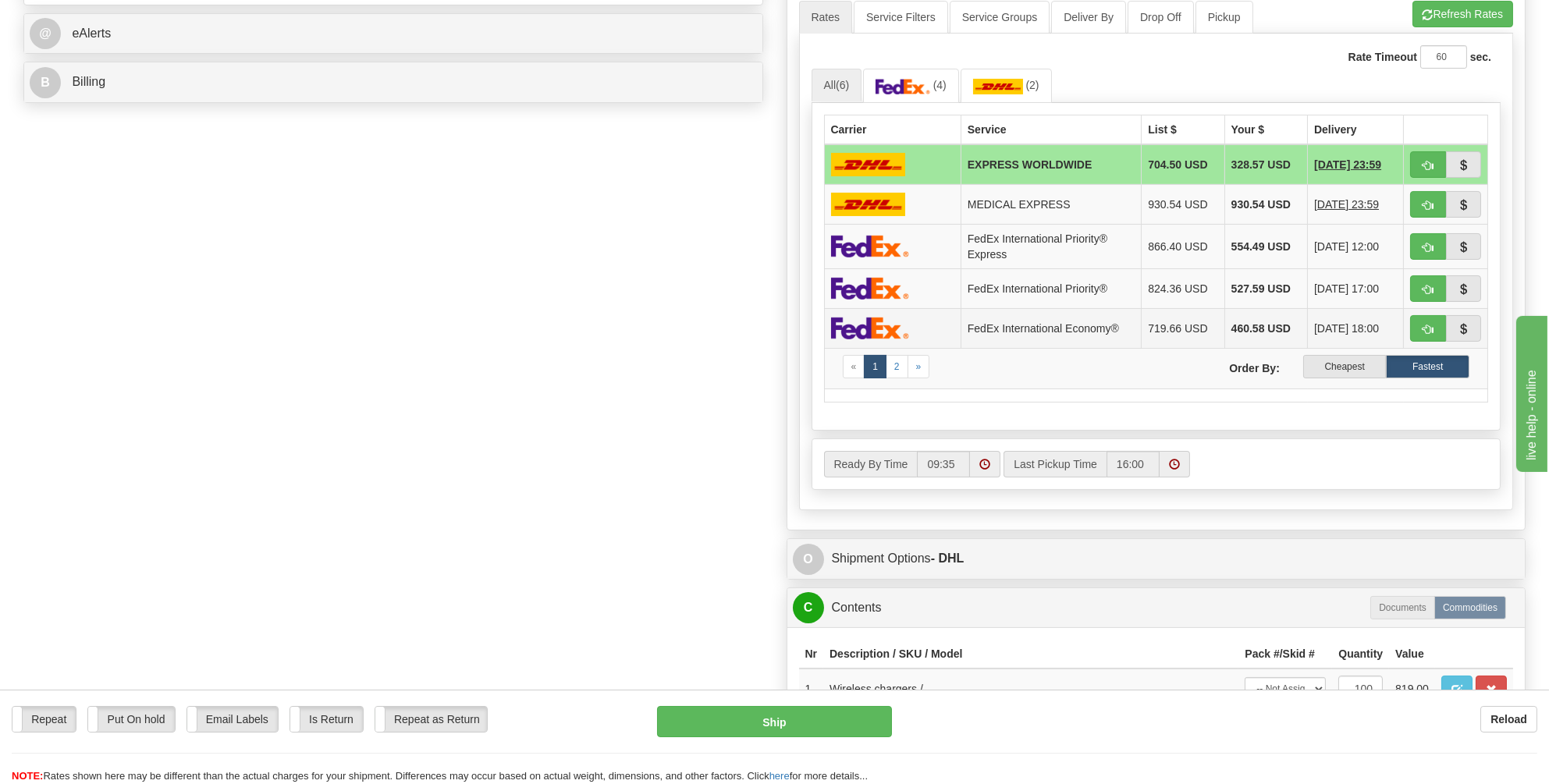
click at [894, 317] on img at bounding box center [870, 327] width 78 height 22
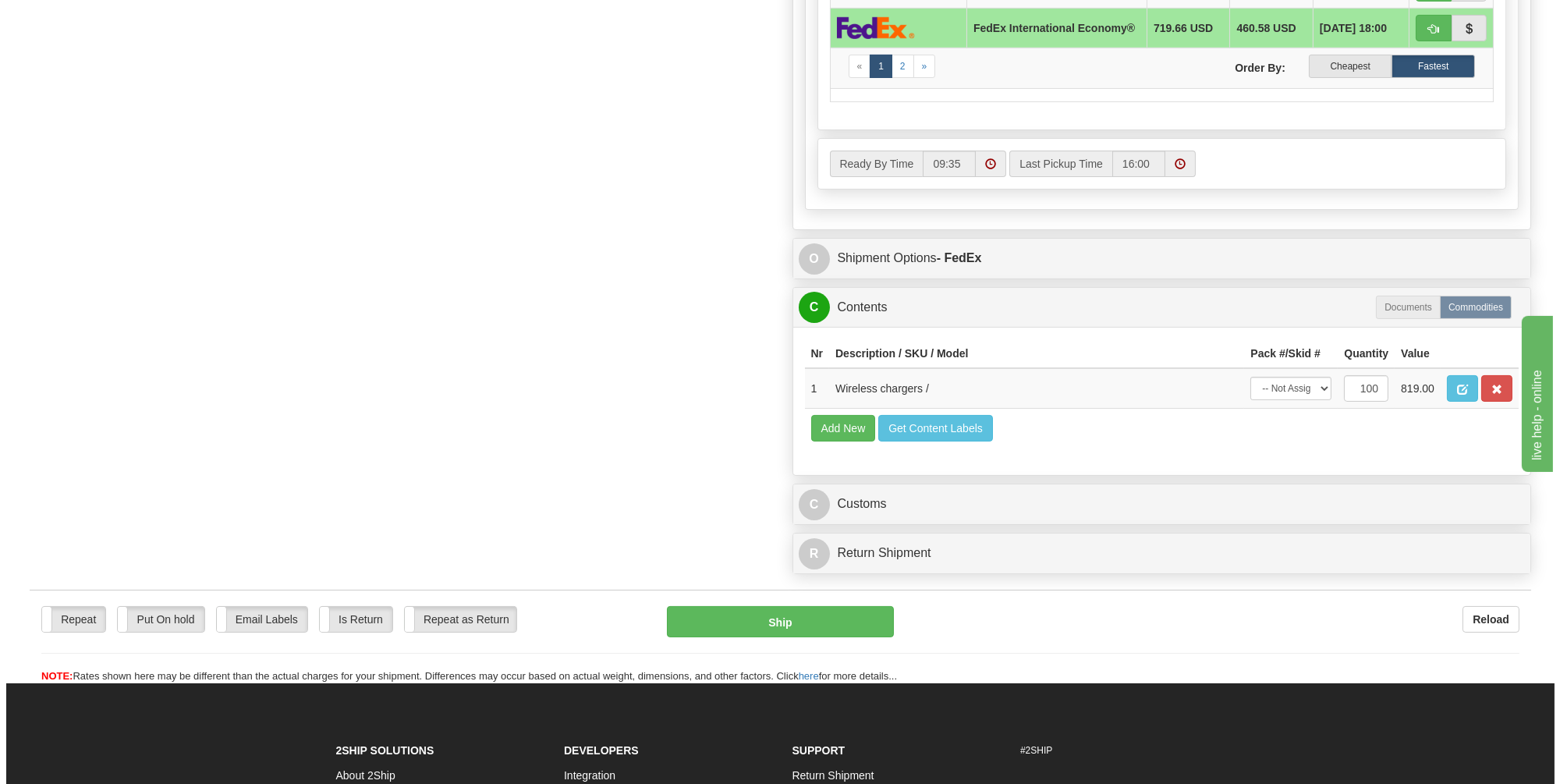
scroll to position [1079, 0]
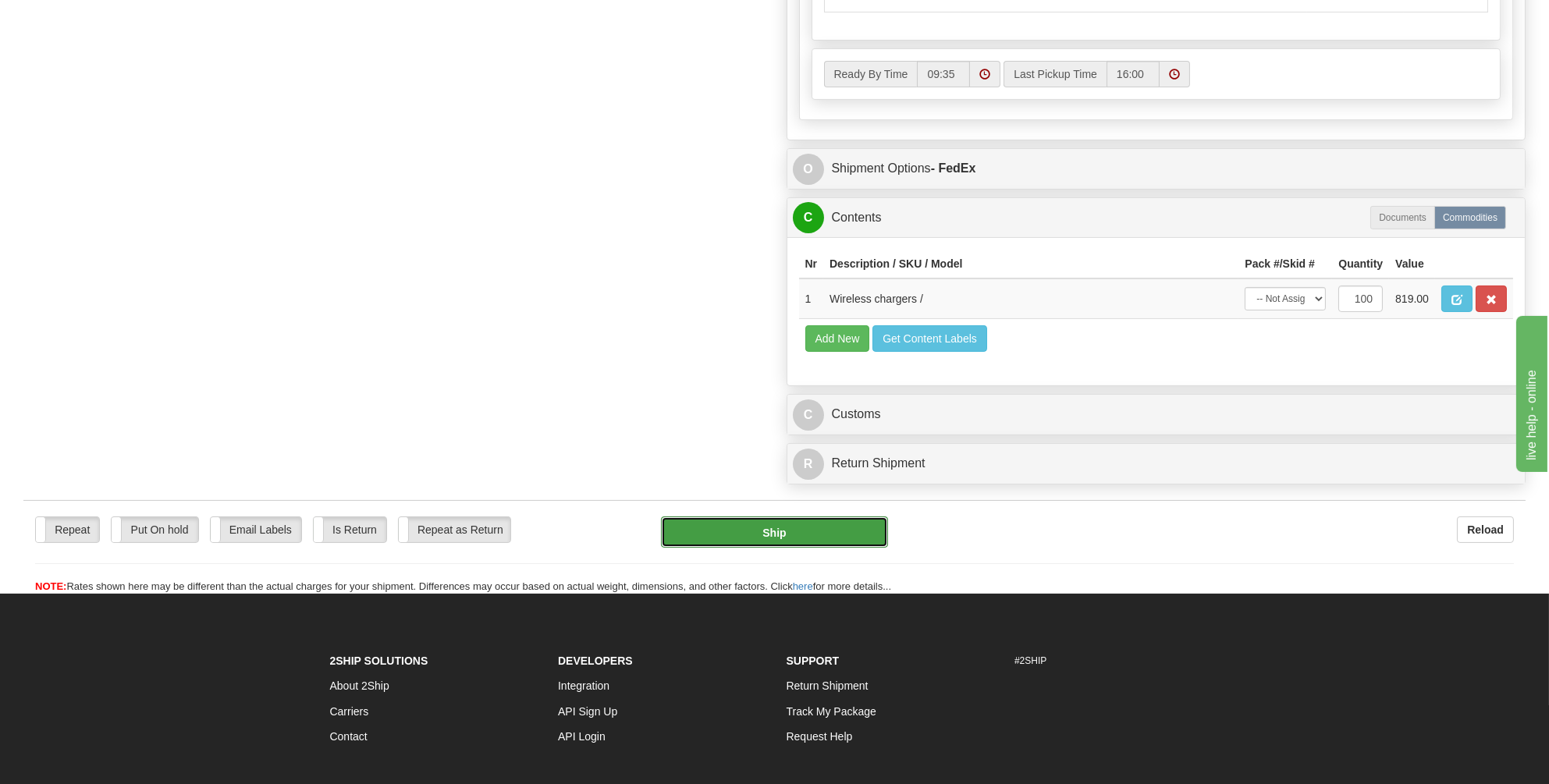
click at [771, 524] on button "Ship" at bounding box center [774, 532] width 227 height 31
type input "03"
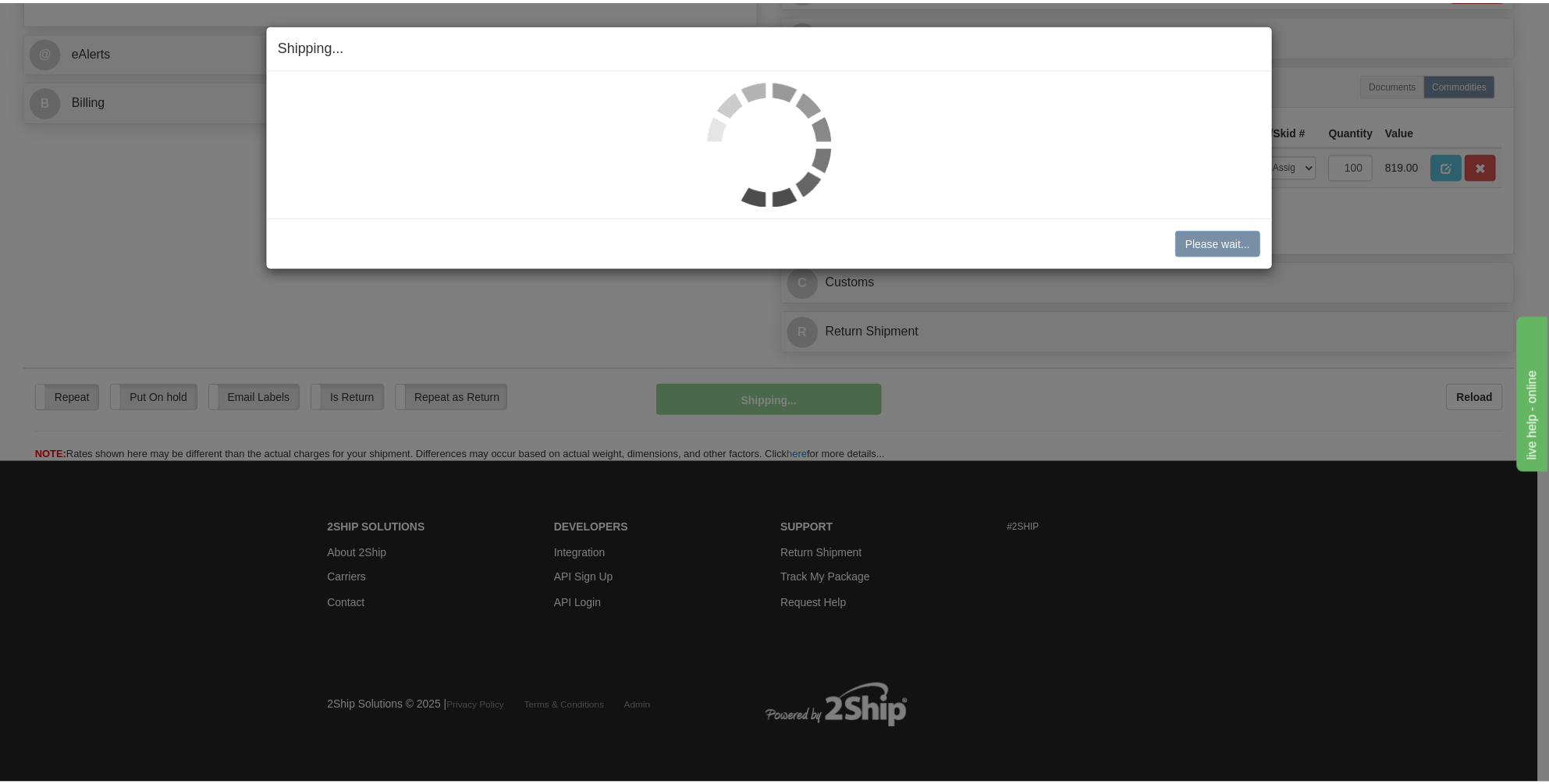
scroll to position [666, 0]
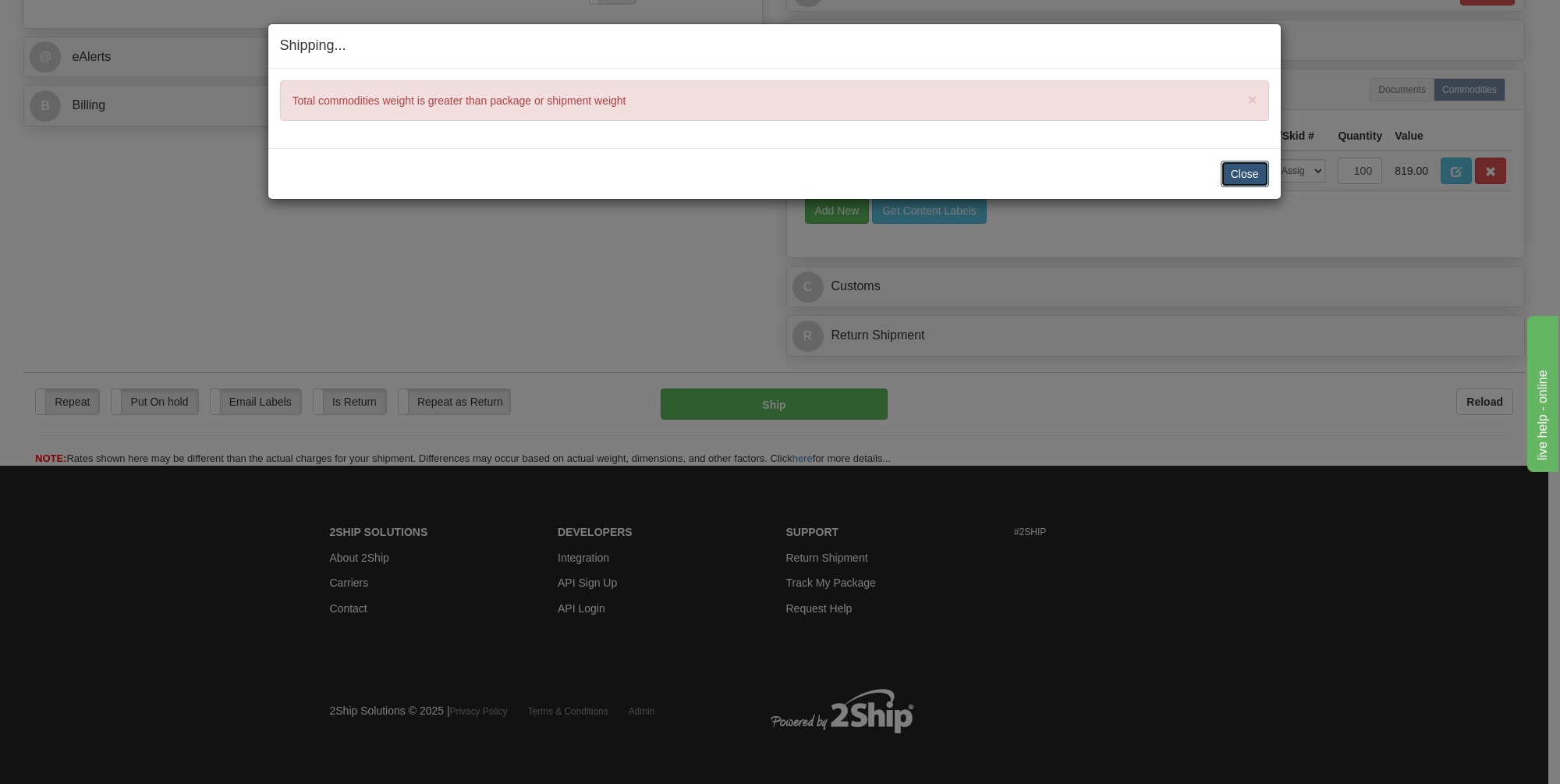
click at [1234, 171] on button "Close" at bounding box center [1245, 174] width 48 height 27
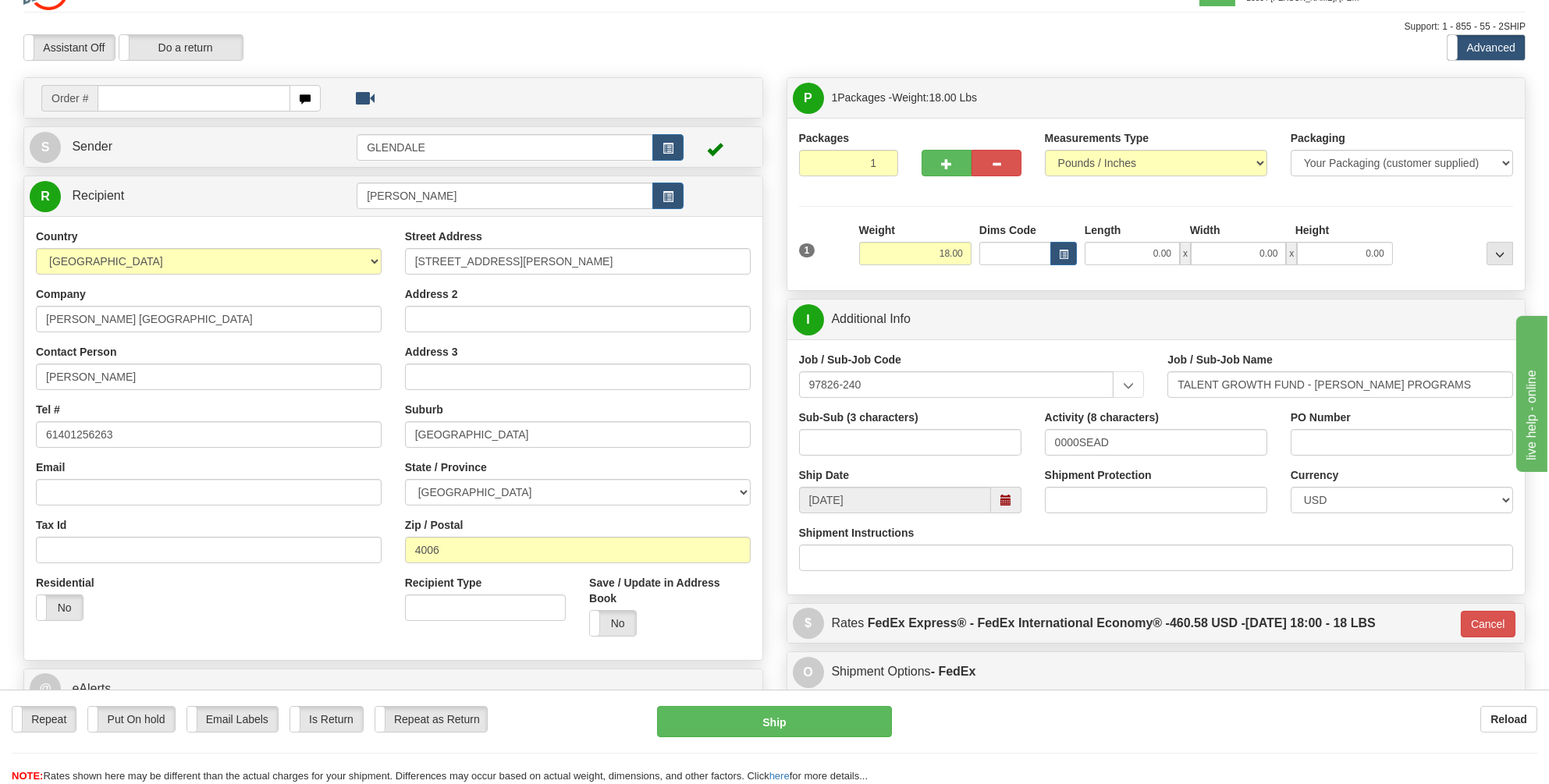
scroll to position [0, 0]
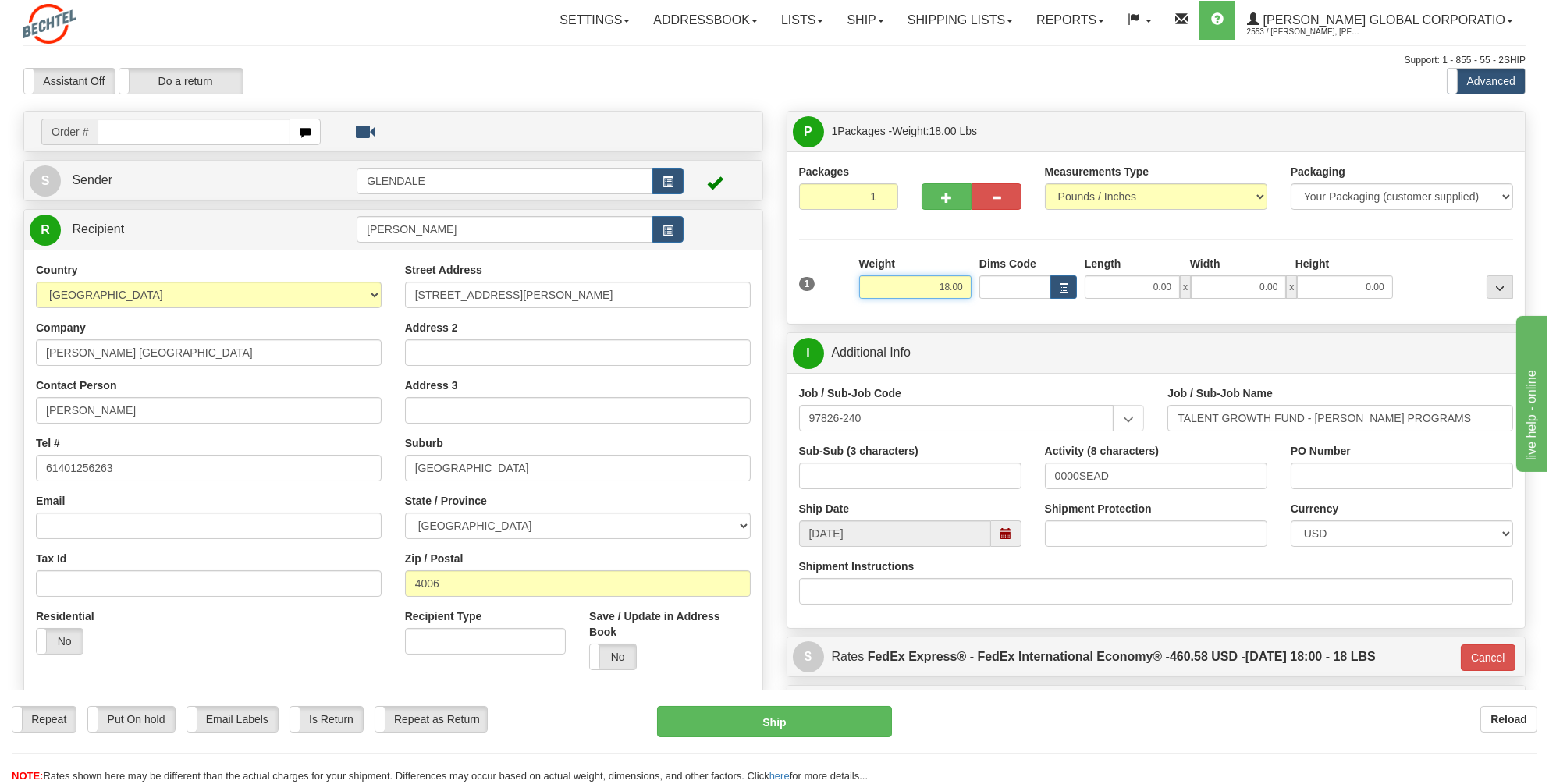
drag, startPoint x: 972, startPoint y: 285, endPoint x: 932, endPoint y: 285, distance: 40.0
click at [932, 285] on div "Weight 18.00" at bounding box center [915, 283] width 120 height 55
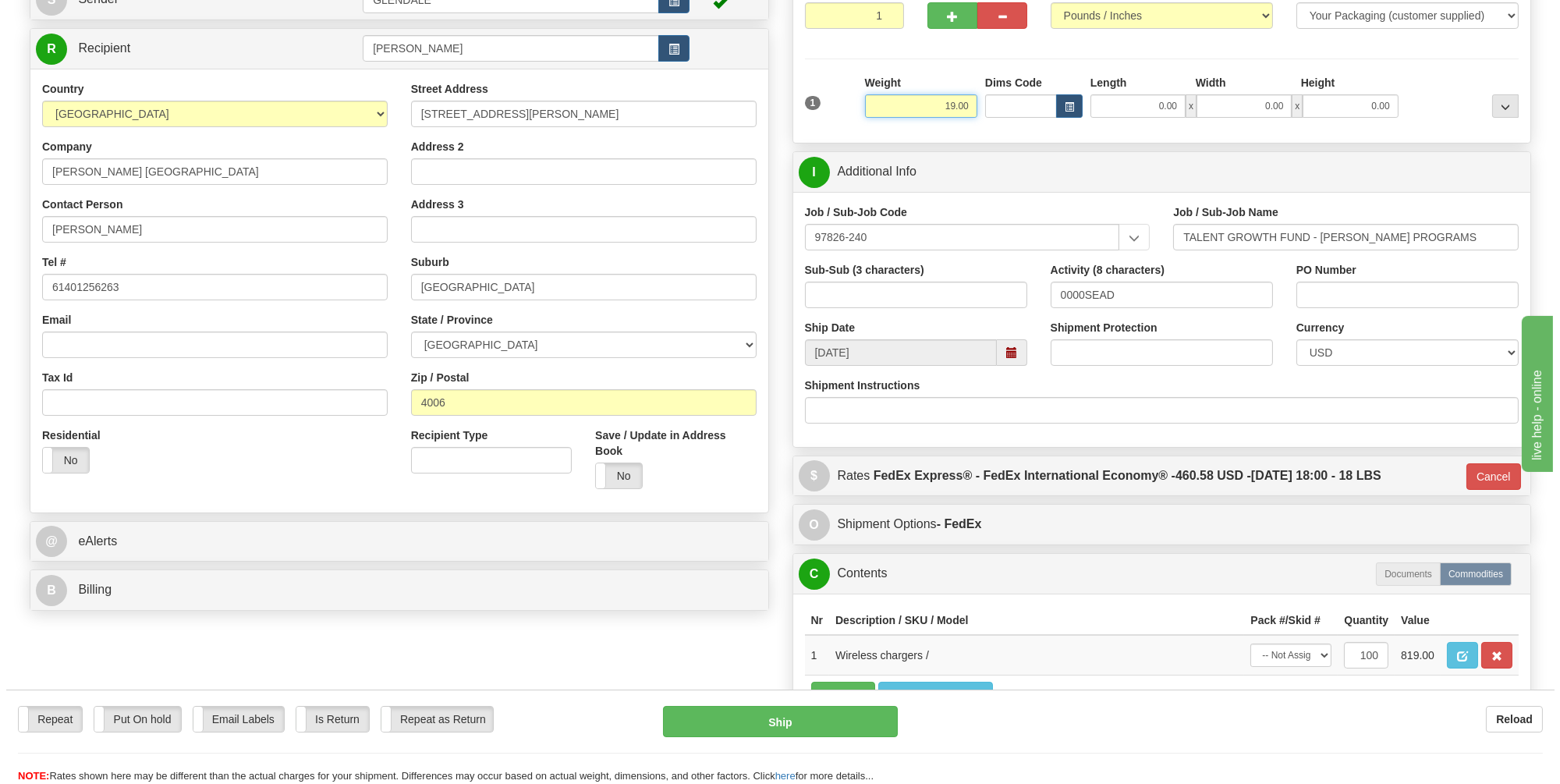
scroll to position [390, 0]
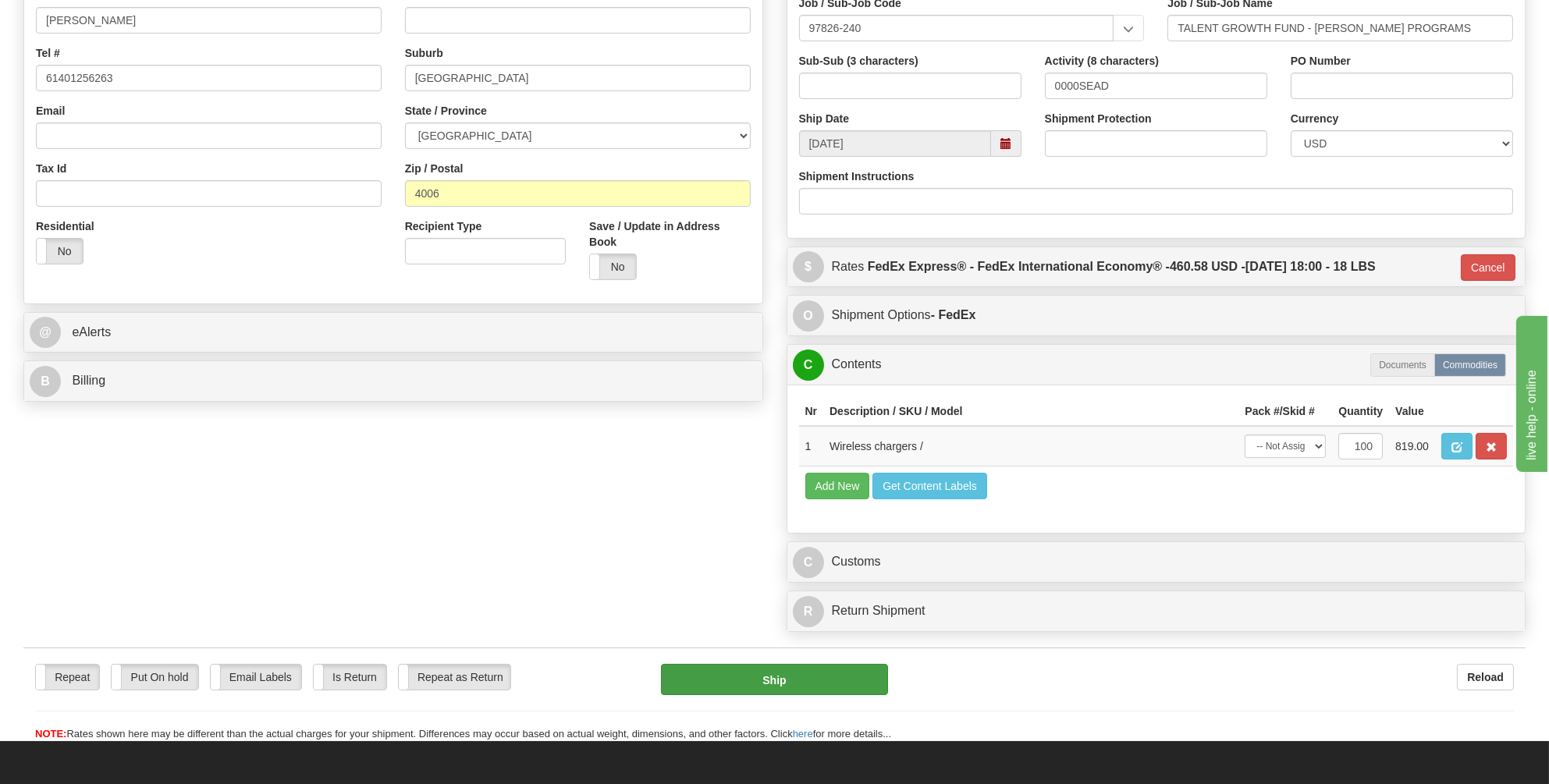
type input "19.00"
type input "03"
click at [768, 668] on form "Pre-print Ship Docs. Delete Close Consolidation Unit Close Consolidation Unit C…" at bounding box center [774, 231] width 1502 height 1021
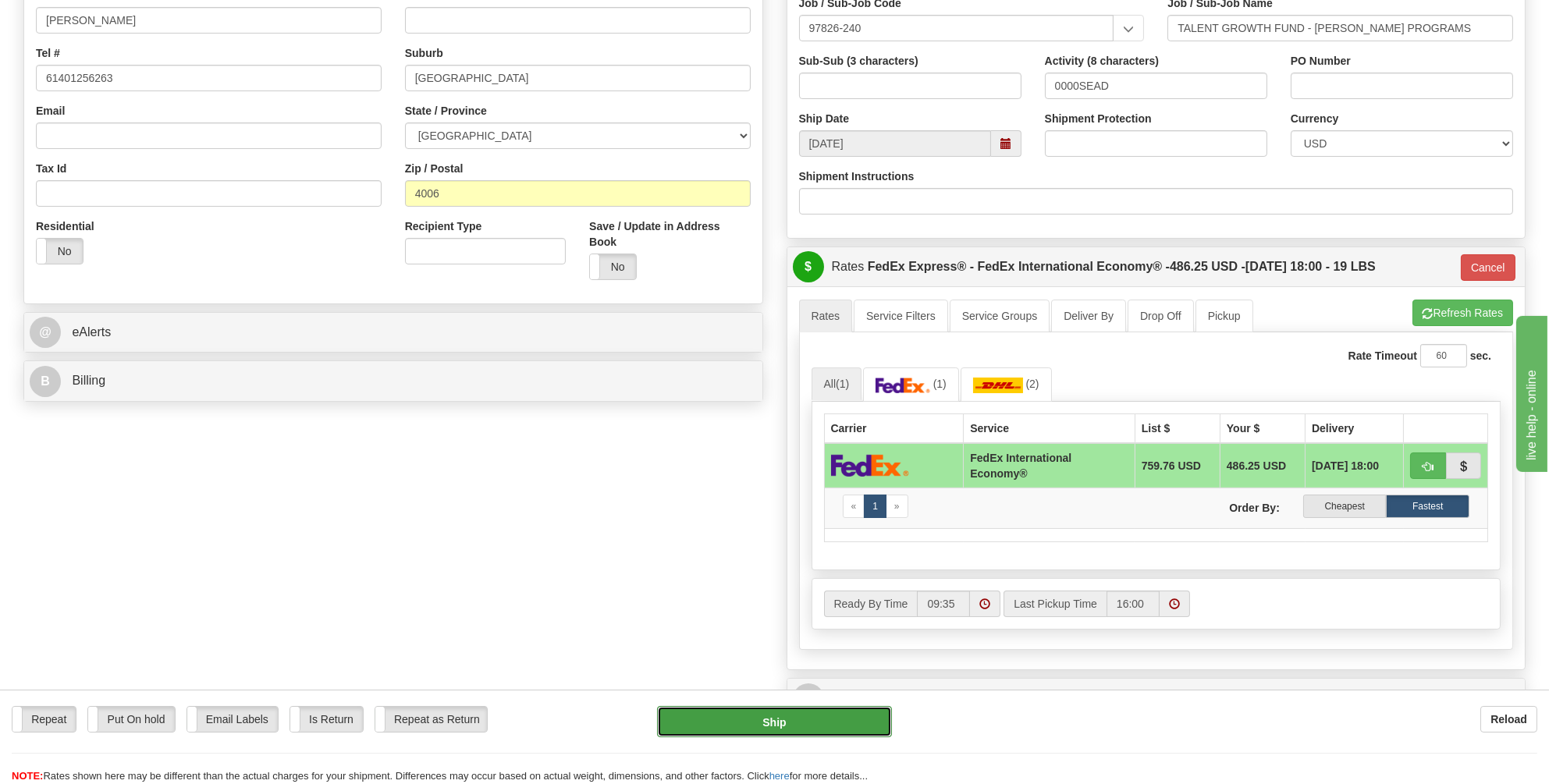
click at [771, 715] on button "Ship" at bounding box center [774, 721] width 235 height 31
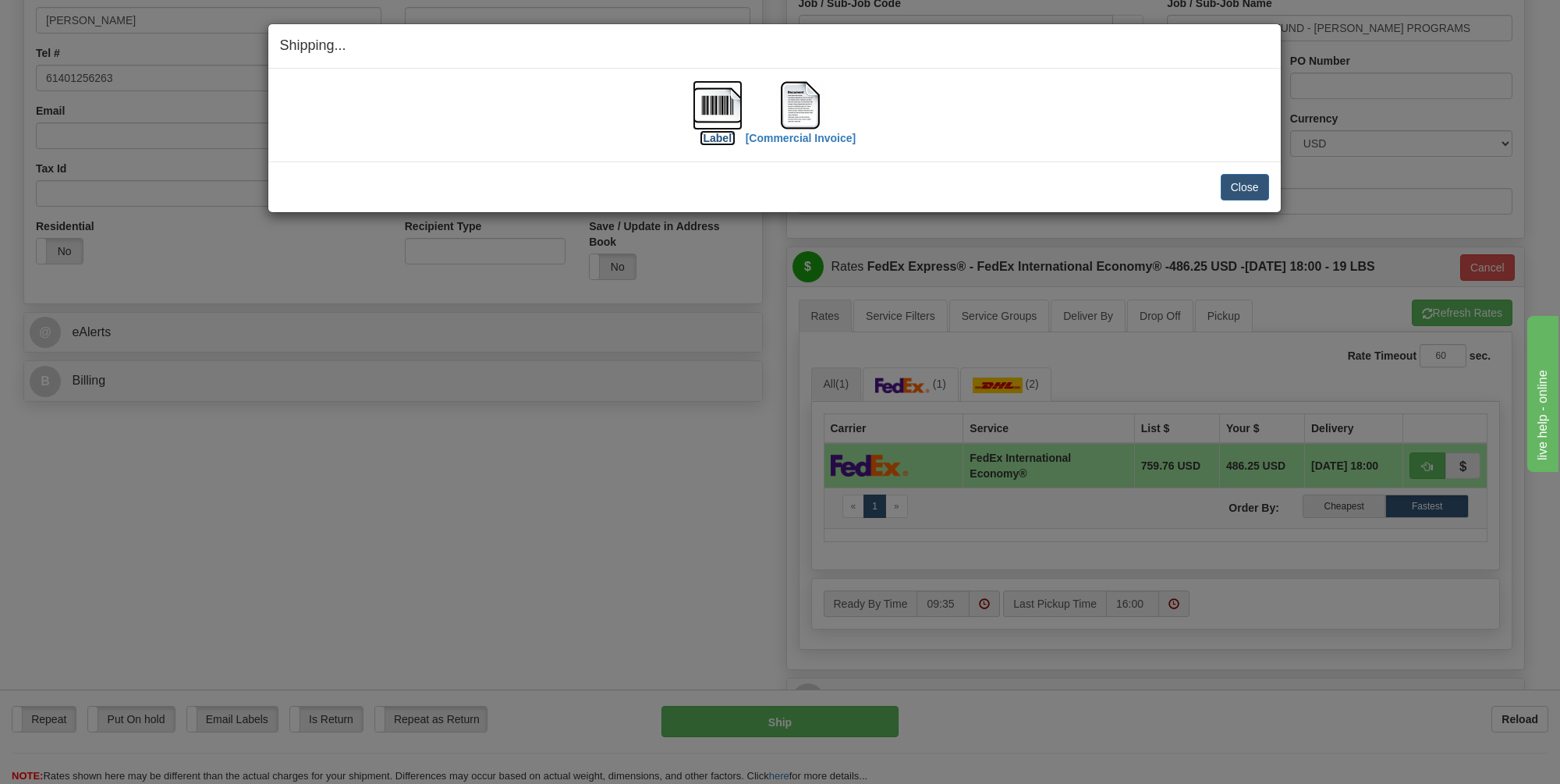
click at [728, 91] on img at bounding box center [718, 106] width 50 height 50
click at [802, 106] on img at bounding box center [801, 106] width 50 height 50
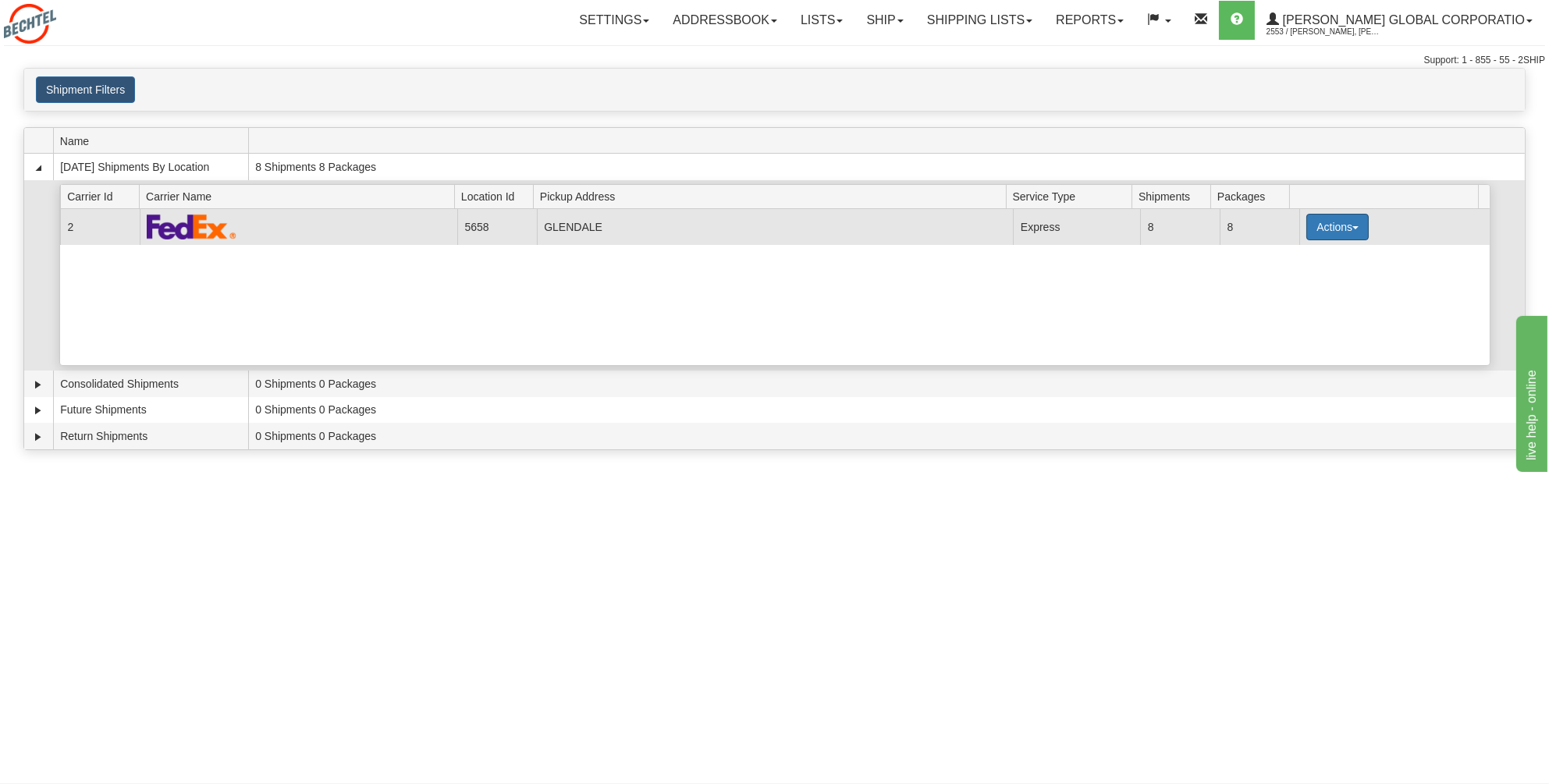
click at [1352, 226] on span "button" at bounding box center [1355, 227] width 6 height 3
click at [1291, 253] on span "Details" at bounding box center [1280, 256] width 42 height 11
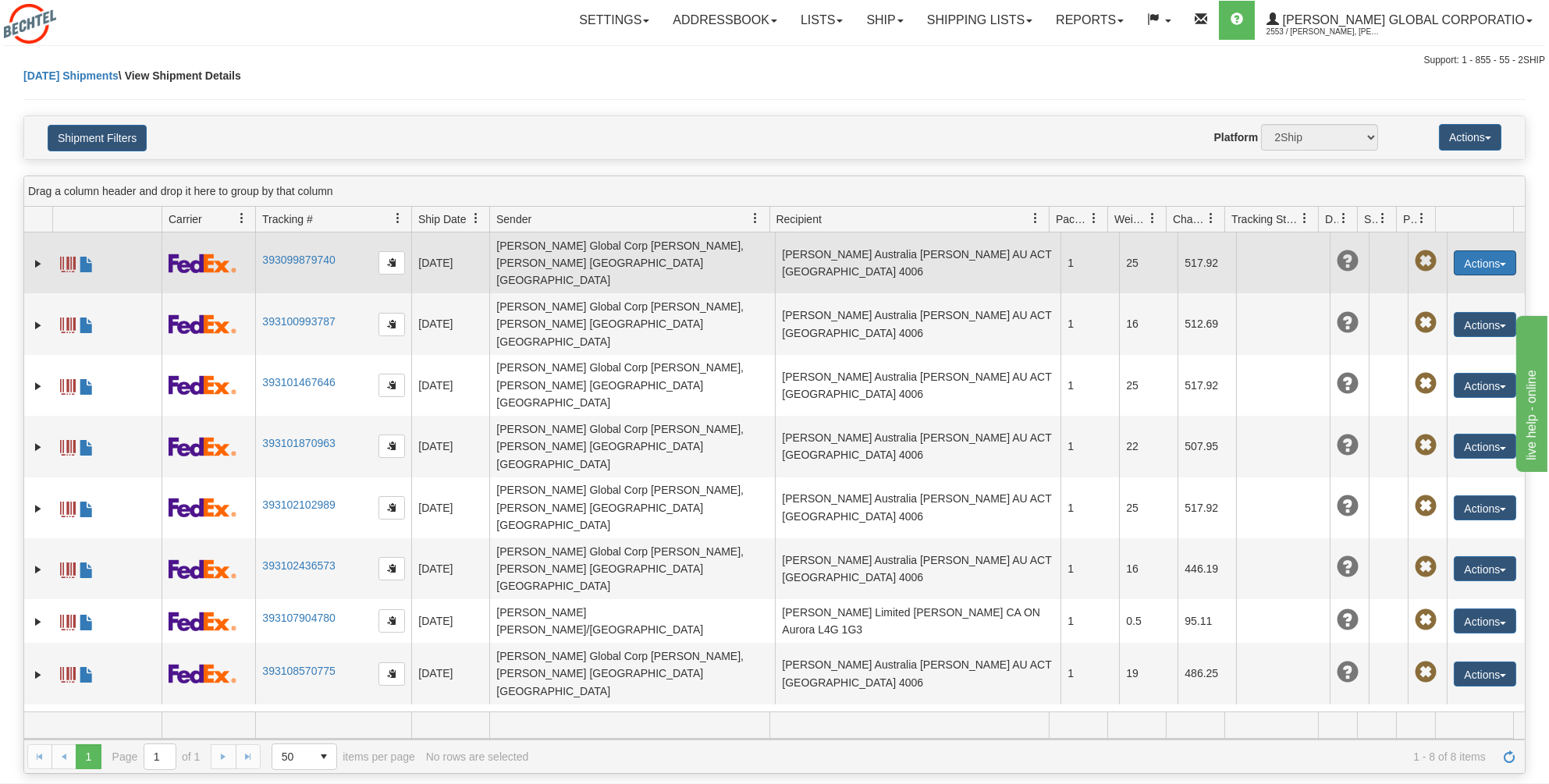
click at [1491, 250] on button "Actions" at bounding box center [1485, 263] width 63 height 25
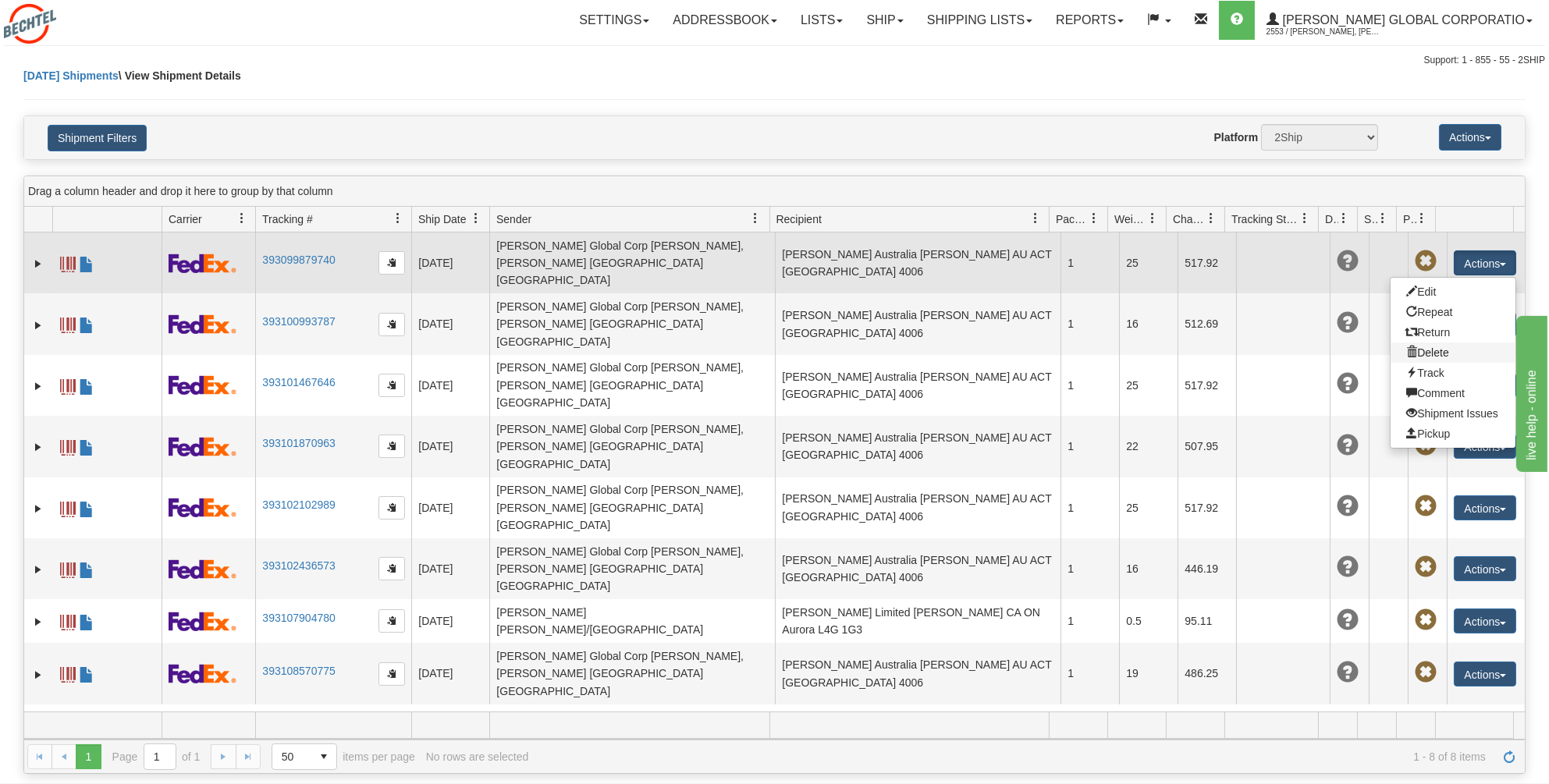
click at [1413, 343] on link "Delete" at bounding box center [1453, 353] width 125 height 21
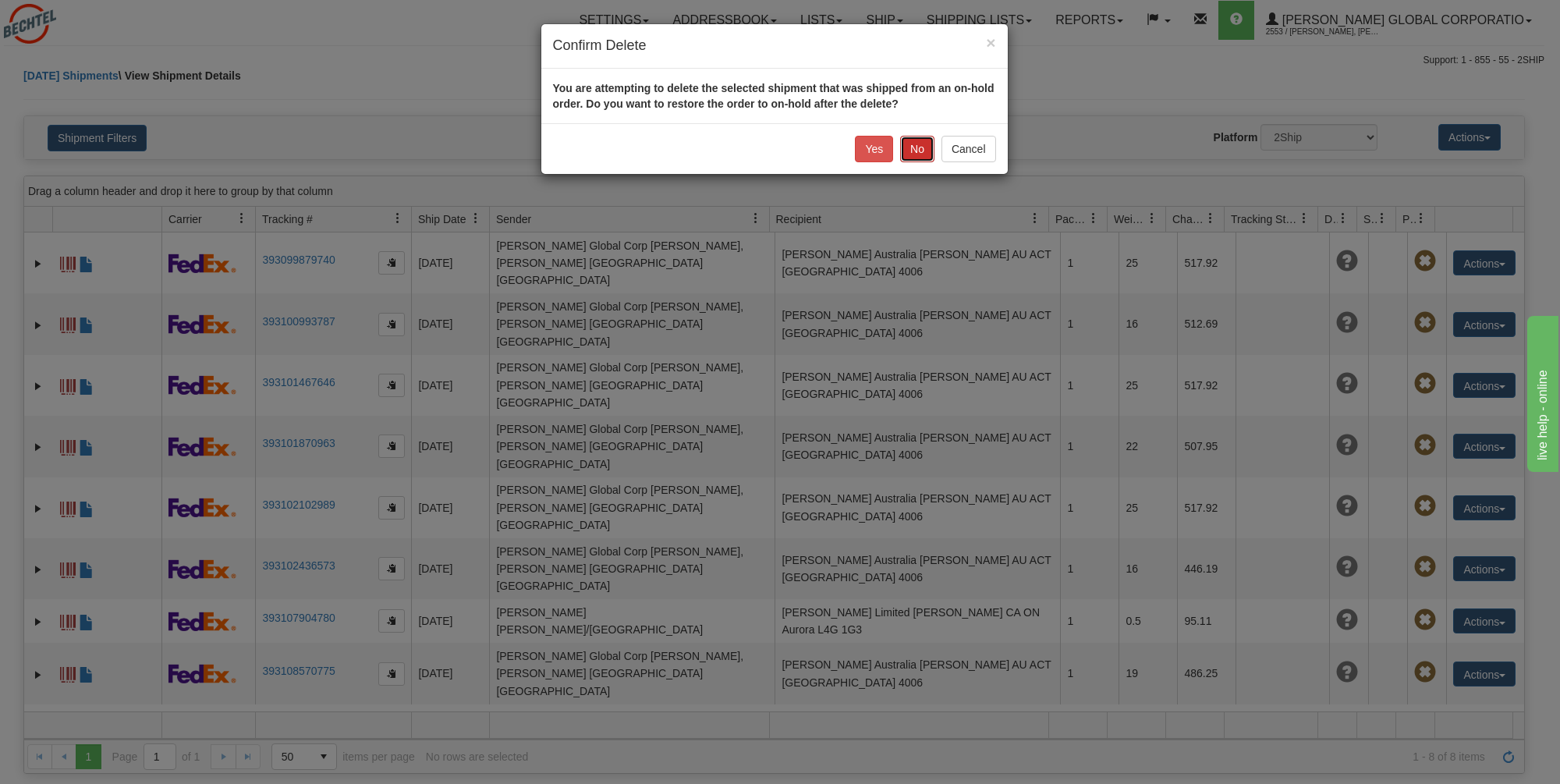
click at [913, 143] on button "No" at bounding box center [918, 149] width 34 height 27
